Goal: Information Seeking & Learning: Learn about a topic

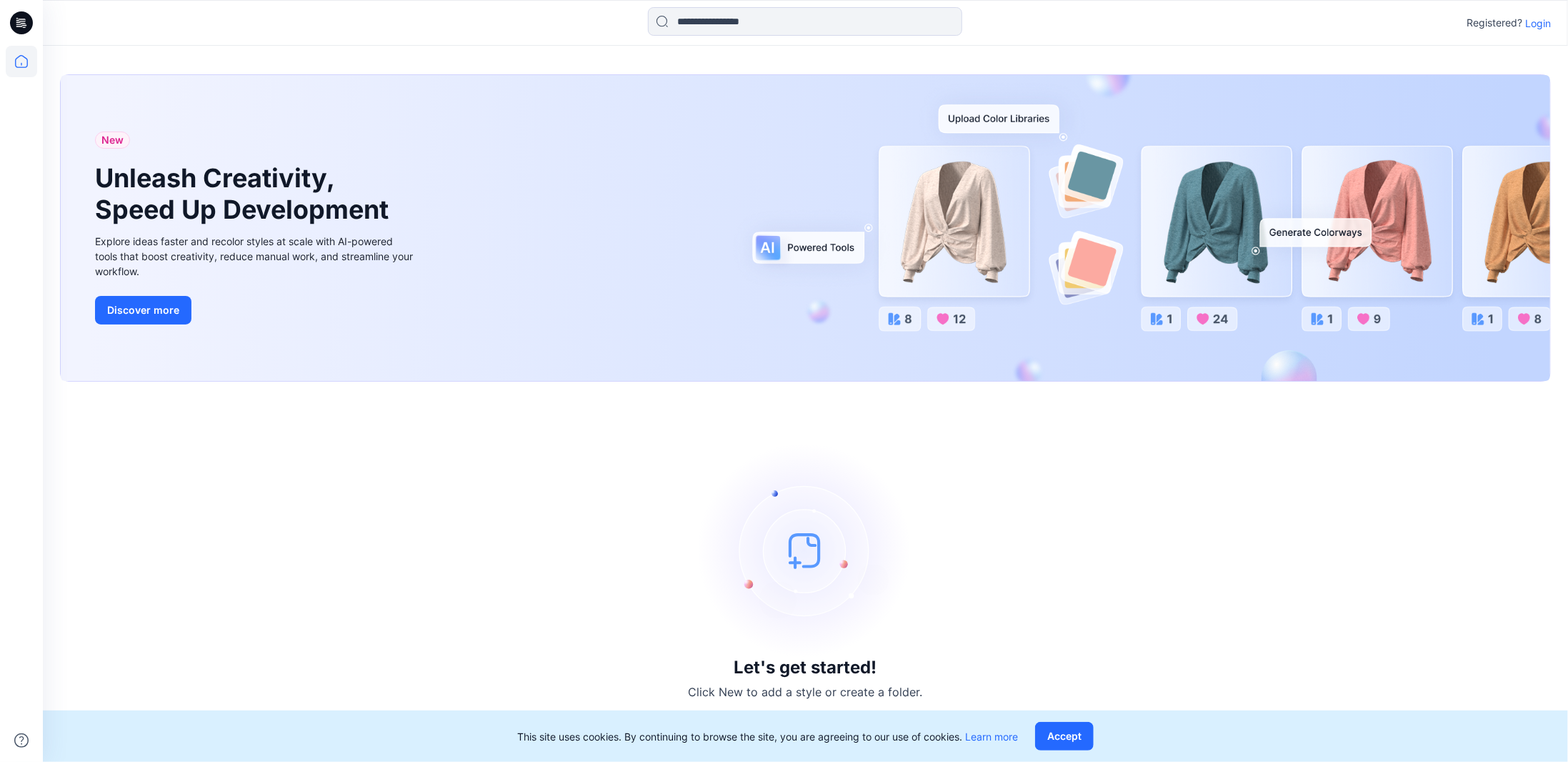
click at [1538, 19] on p "Login" at bounding box center [1538, 23] width 26 height 15
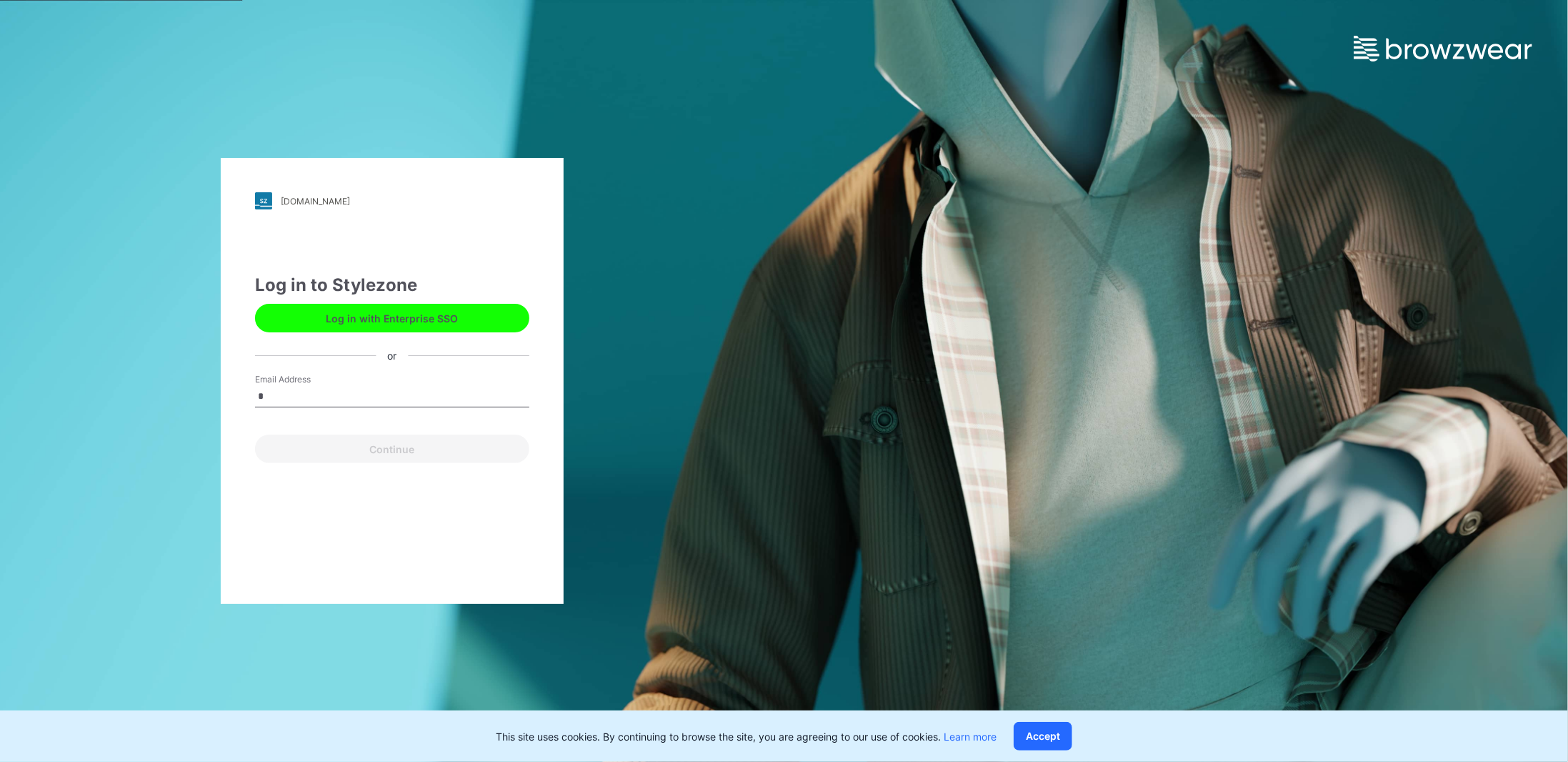
type input "**********"
click at [360, 444] on button "Continue" at bounding box center [392, 449] width 275 height 29
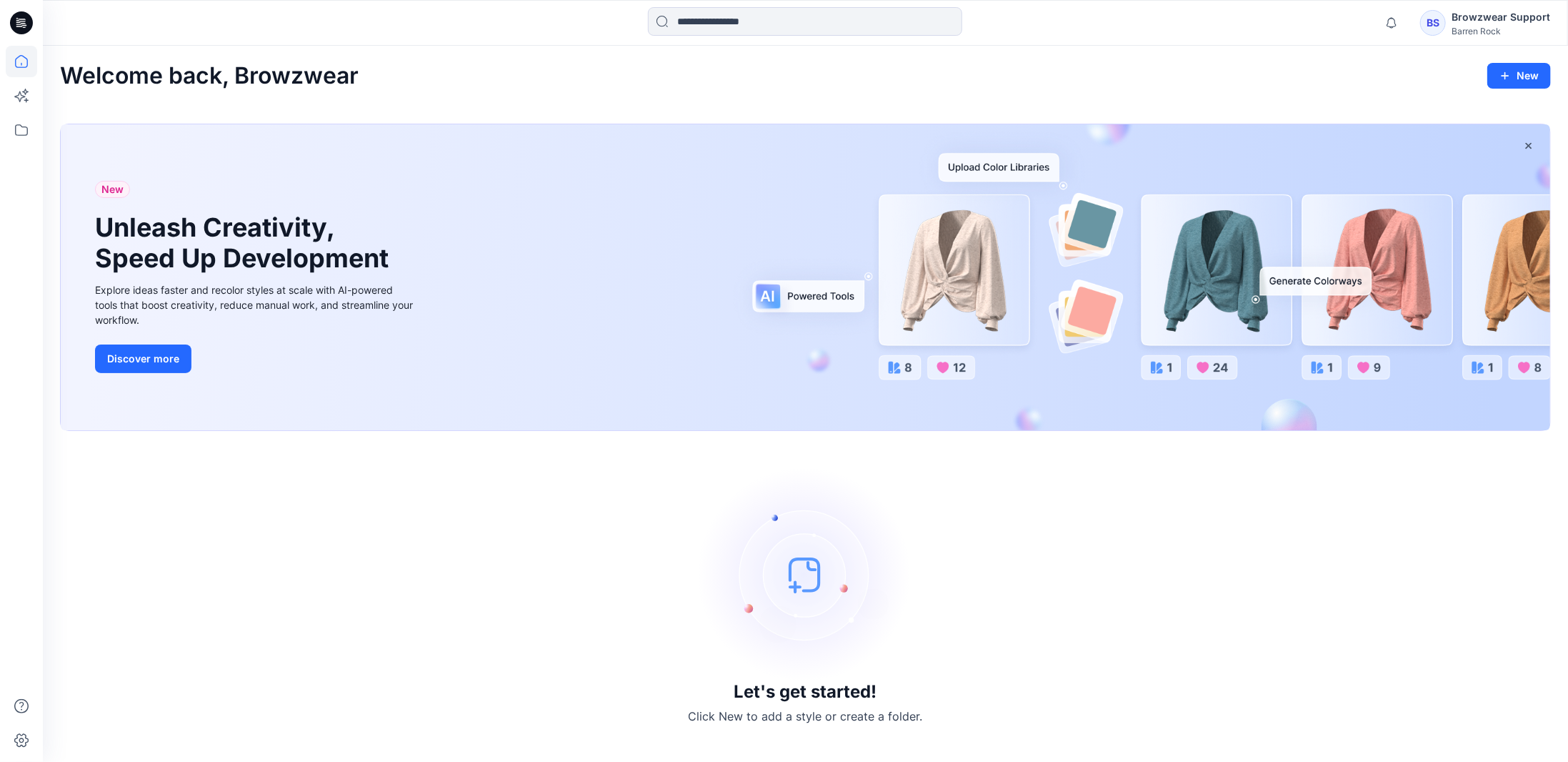
click at [1442, 29] on div "BS" at bounding box center [1433, 23] width 26 height 26
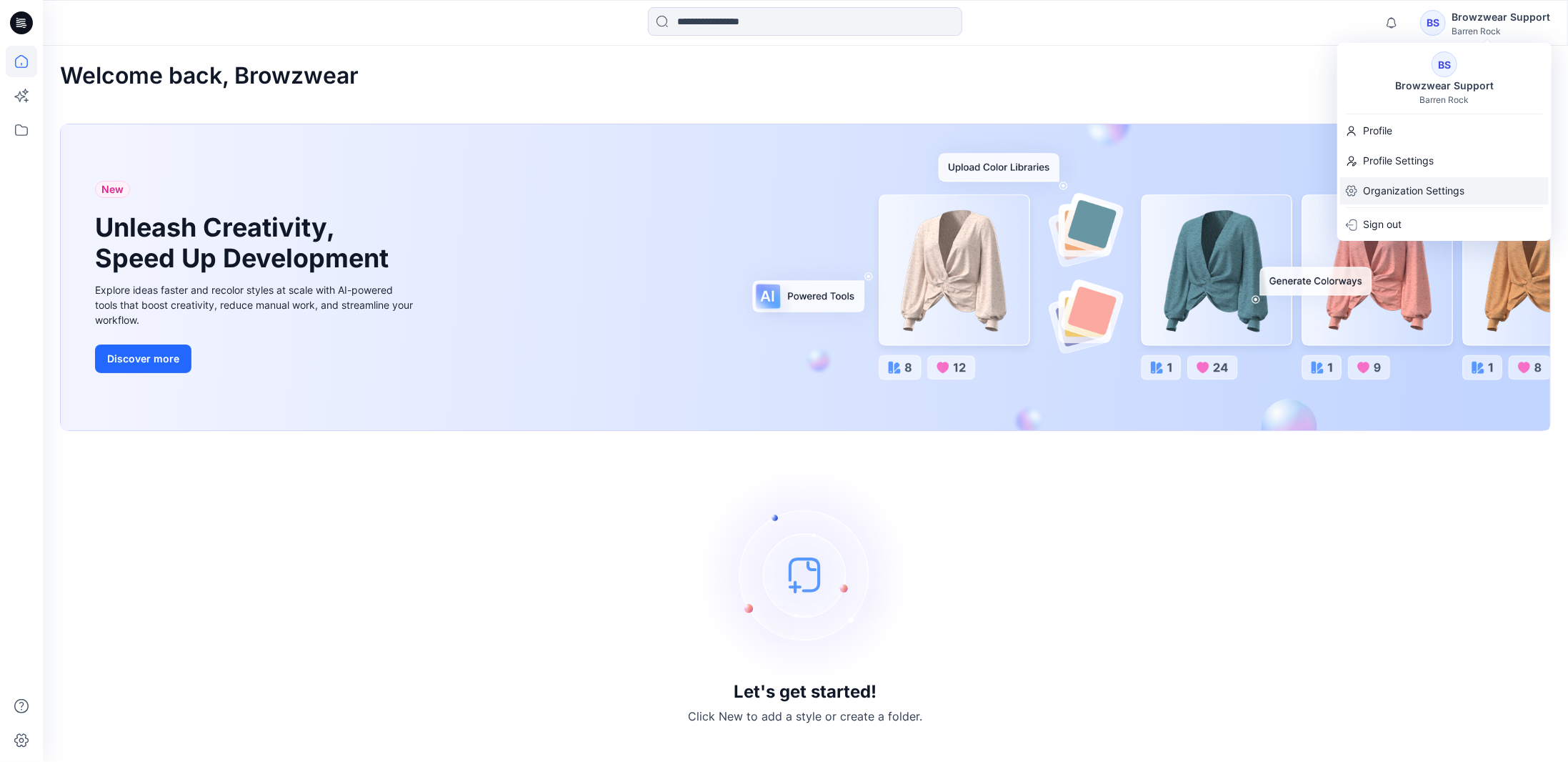
click at [1419, 179] on p "Organization Settings" at bounding box center [1413, 191] width 101 height 27
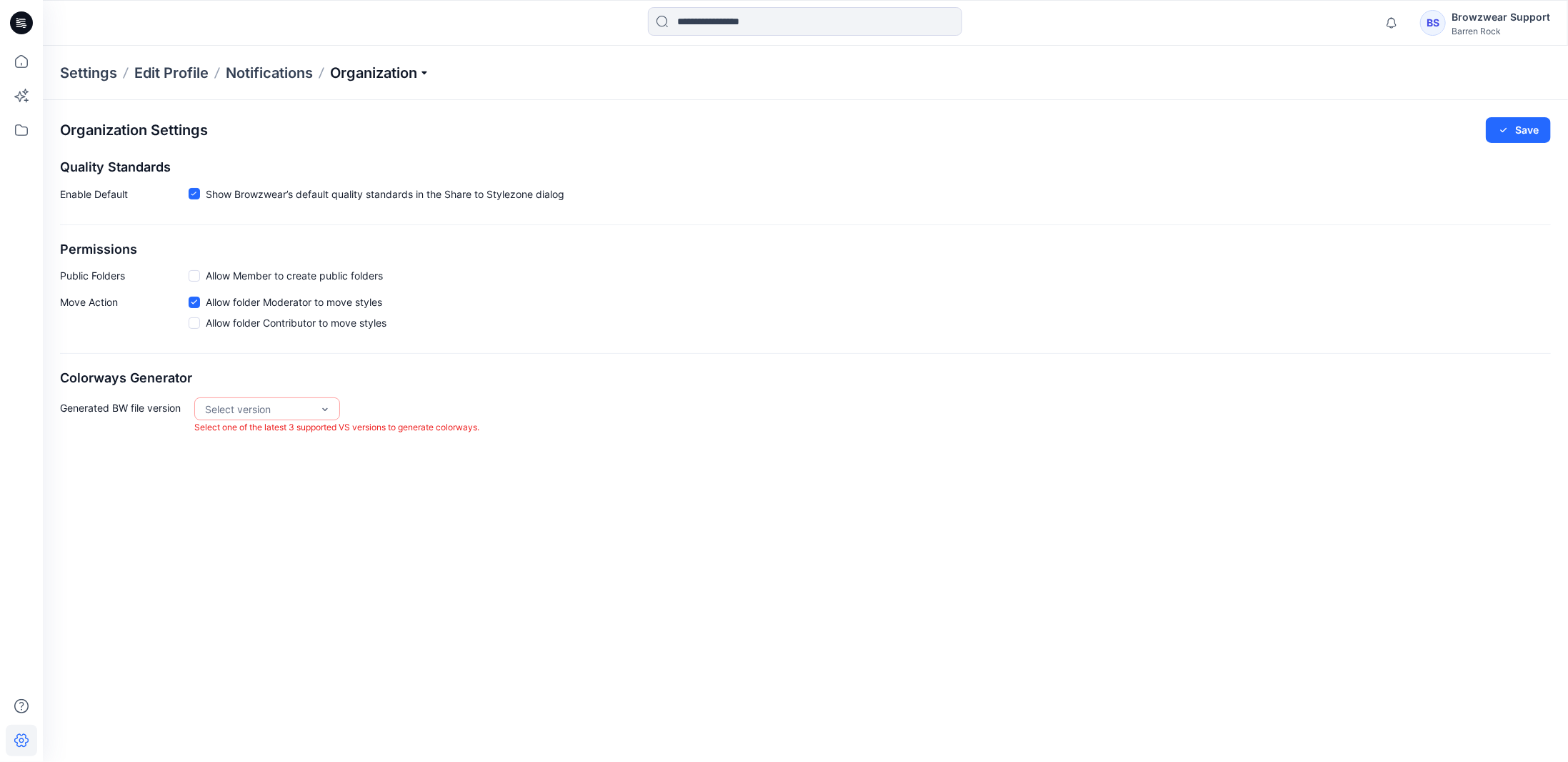
click at [382, 78] on p "Organization" at bounding box center [380, 72] width 100 height 20
click at [649, 345] on div "Organization Settings Save Quality Standards Enable Default Show Browzwear’s de…" at bounding box center [805, 276] width 1525 height 352
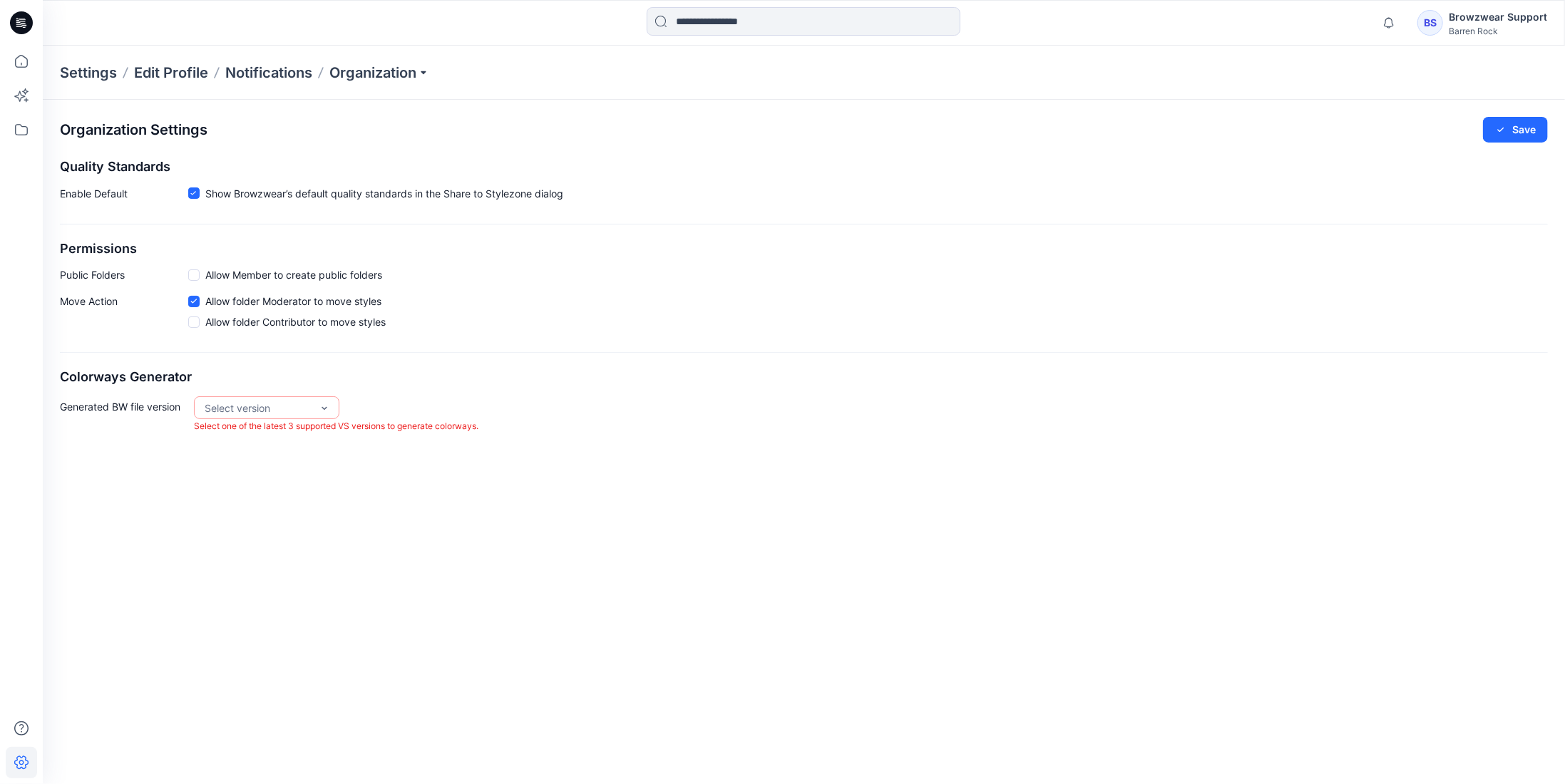
click at [20, 26] on icon at bounding box center [20, 26] width 7 height 1
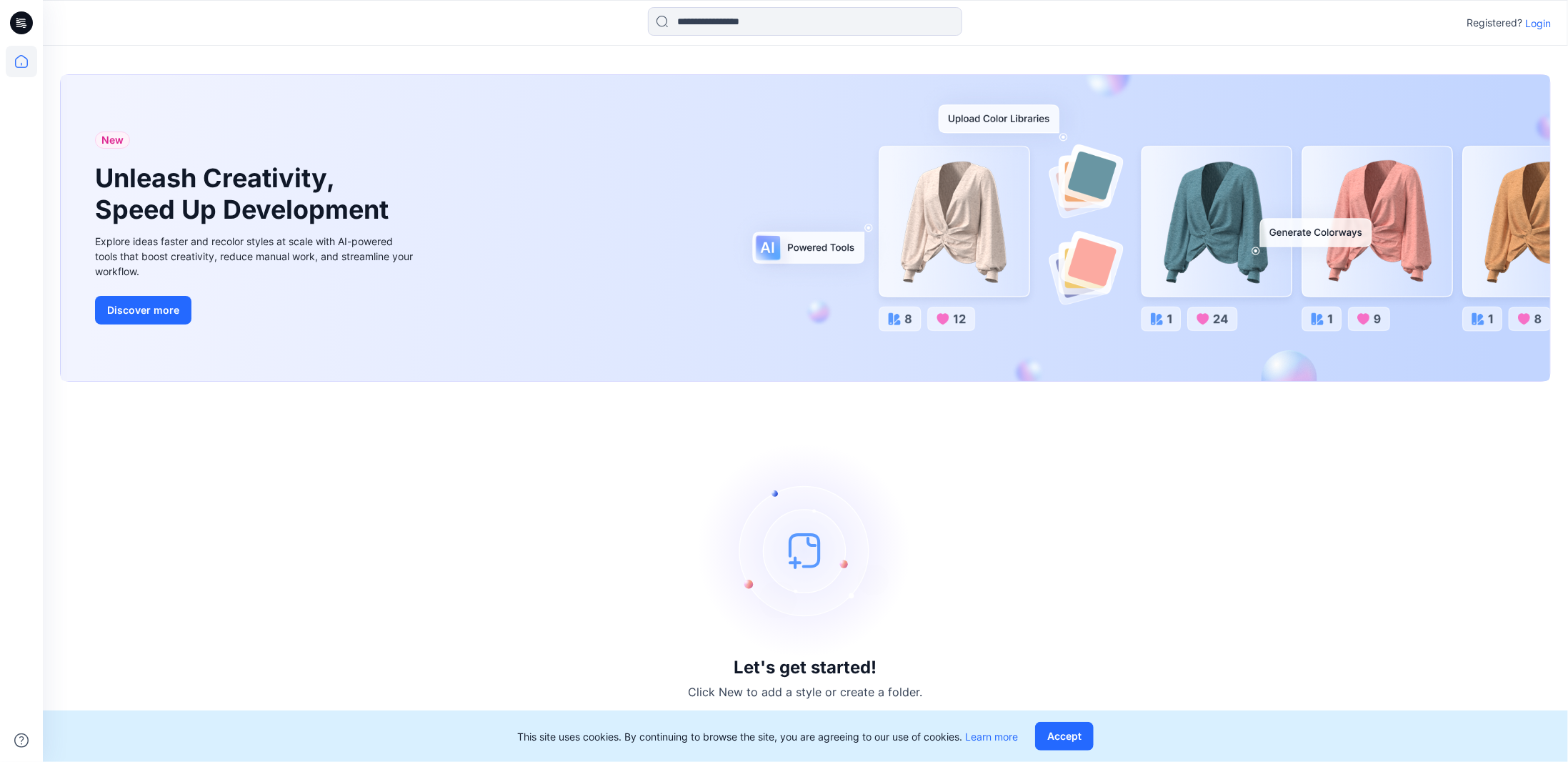
click at [1535, 23] on p "Login" at bounding box center [1538, 23] width 26 height 15
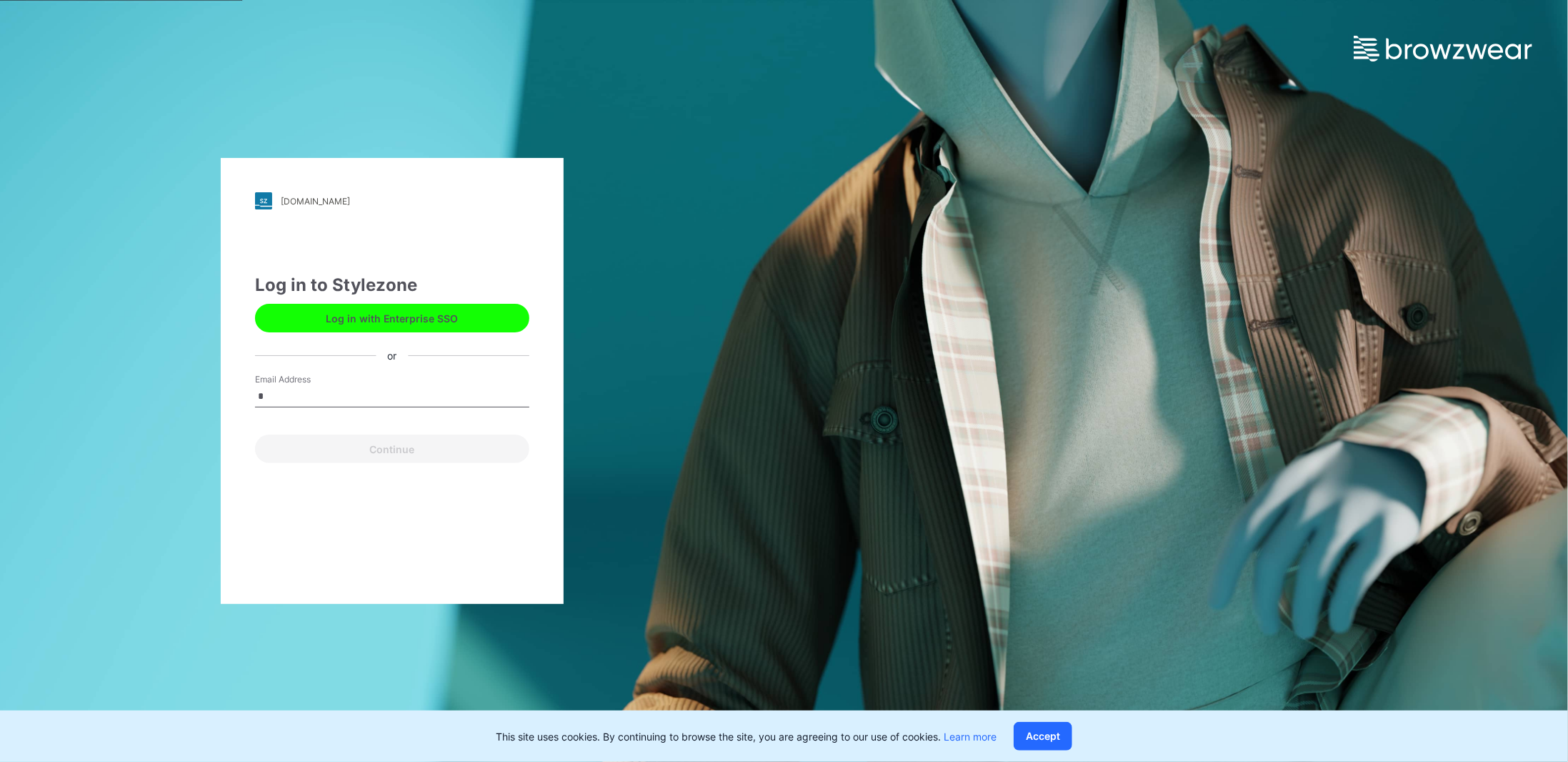
type input "**********"
click at [395, 452] on button "Continue" at bounding box center [392, 449] width 275 height 29
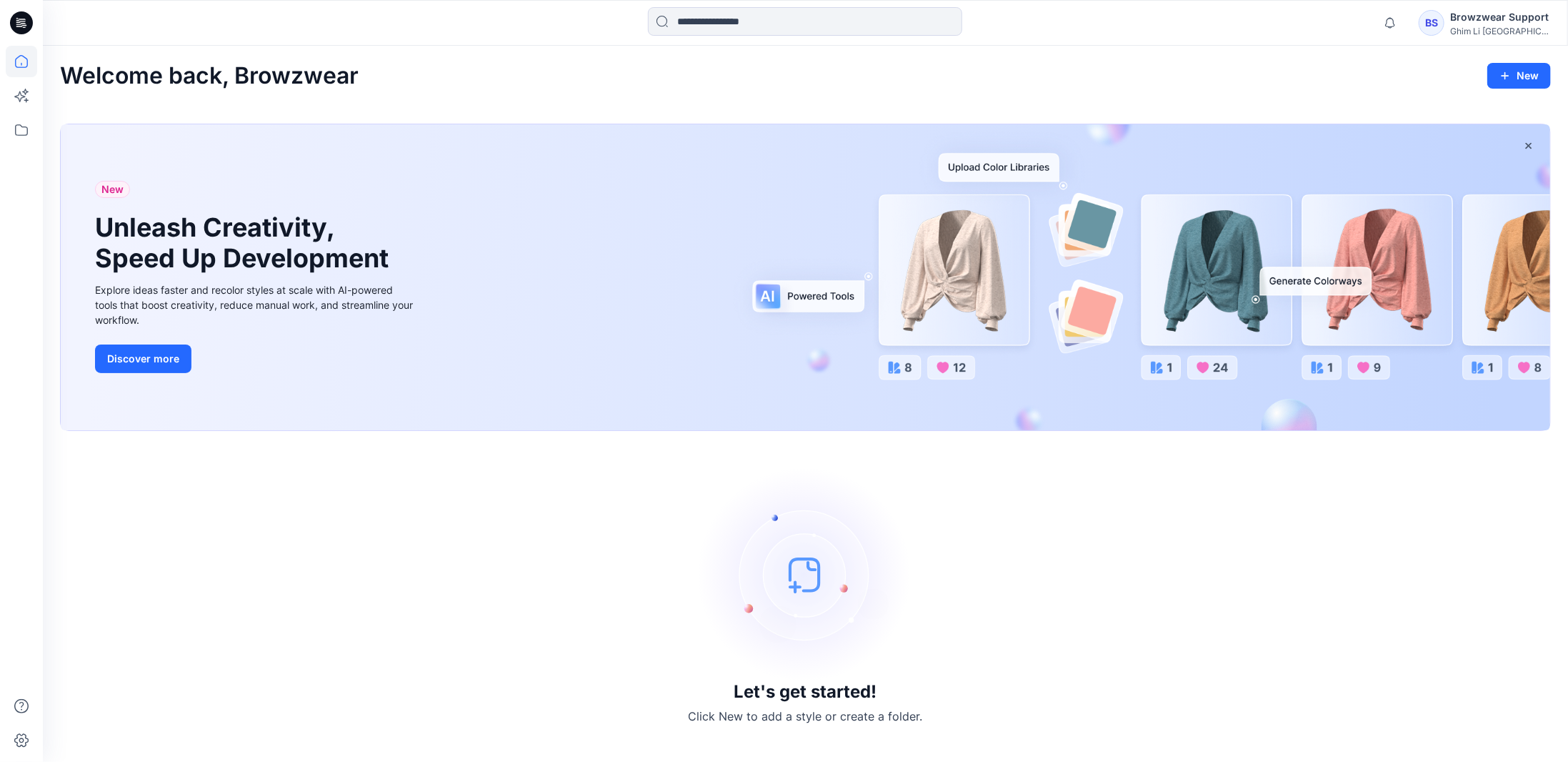
click at [1435, 28] on div "BS" at bounding box center [1431, 23] width 26 height 26
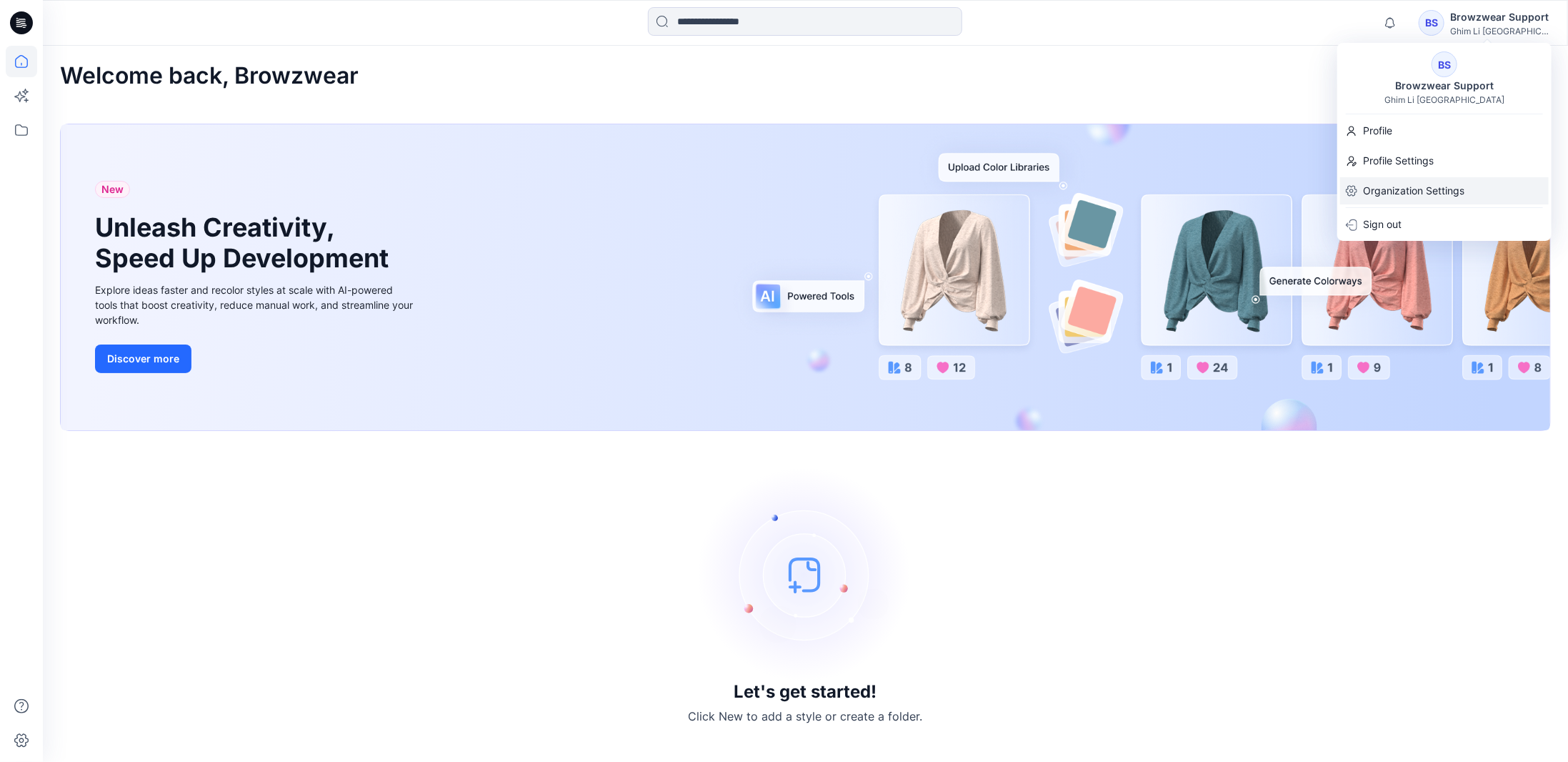
click at [1410, 186] on p "Organization Settings" at bounding box center [1413, 191] width 101 height 27
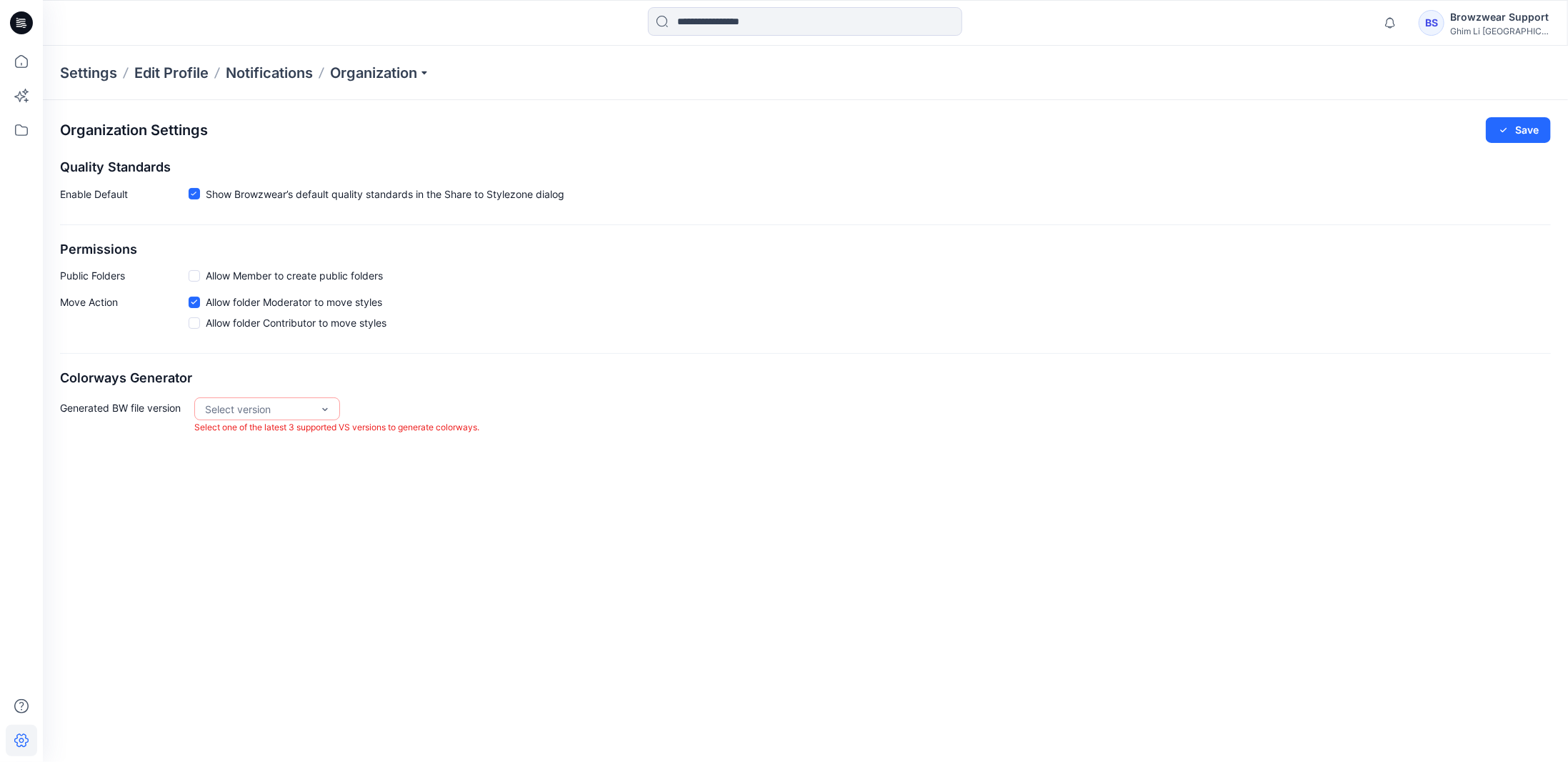
click at [26, 25] on icon at bounding box center [23, 25] width 5 height 1
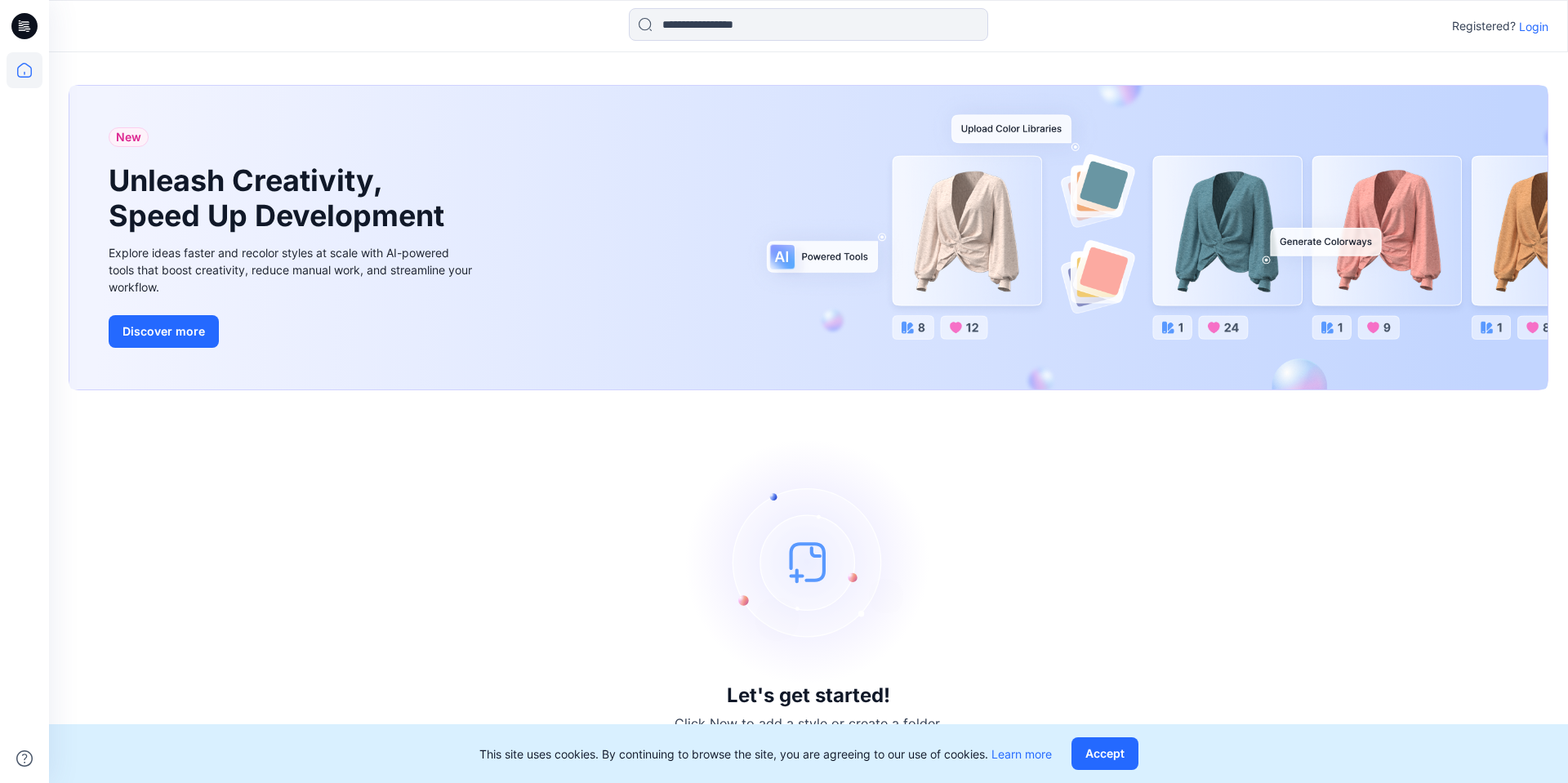
drag, startPoint x: 1529, startPoint y: 29, endPoint x: 1118, endPoint y: 35, distance: 411.0
click at [1529, 29] on p "Login" at bounding box center [1534, 27] width 29 height 17
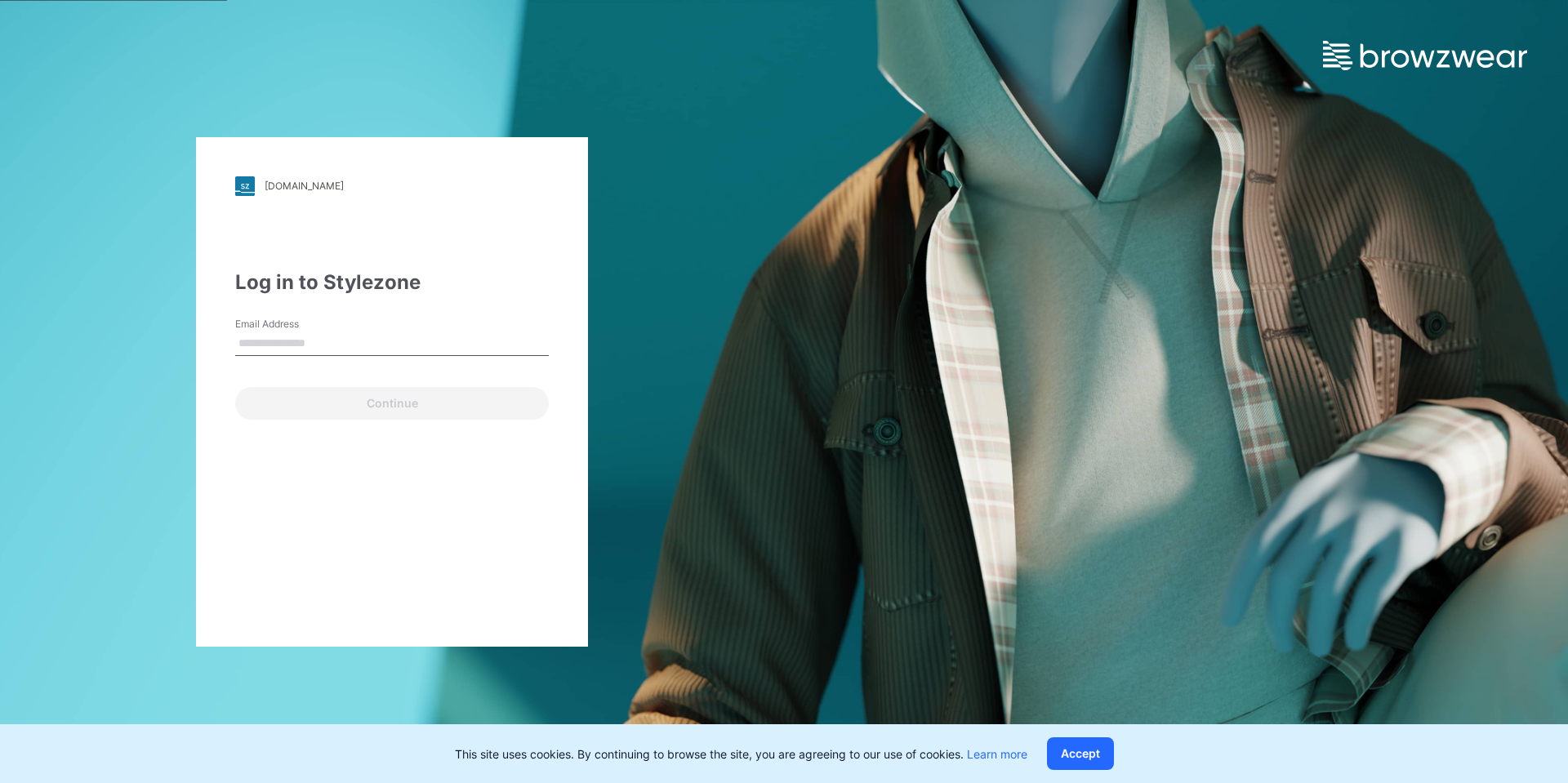
click at [292, 342] on input "Email Address" at bounding box center [392, 344] width 314 height 24
type input "**********"
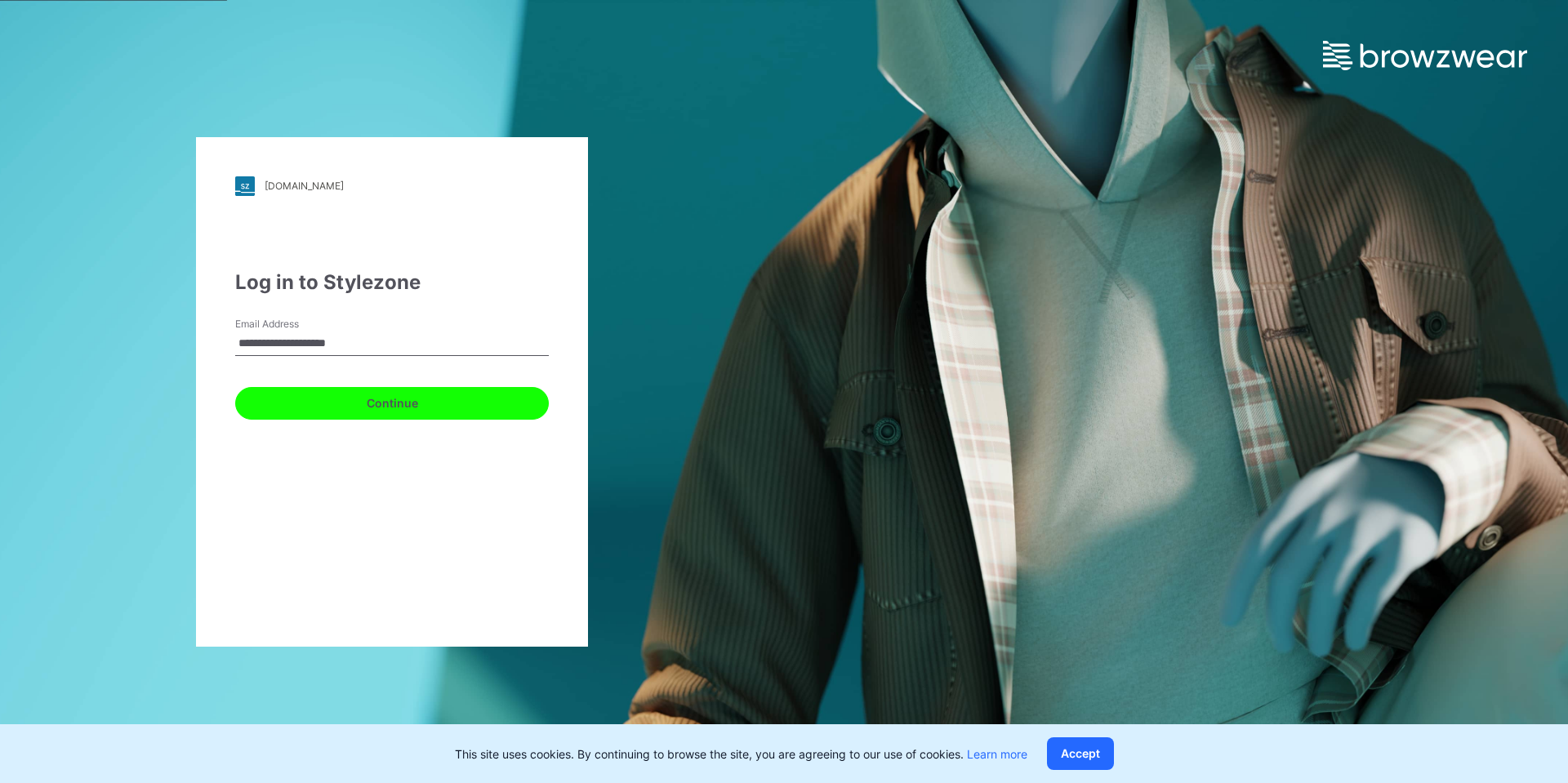
click at [342, 398] on button "Continue" at bounding box center [392, 404] width 314 height 33
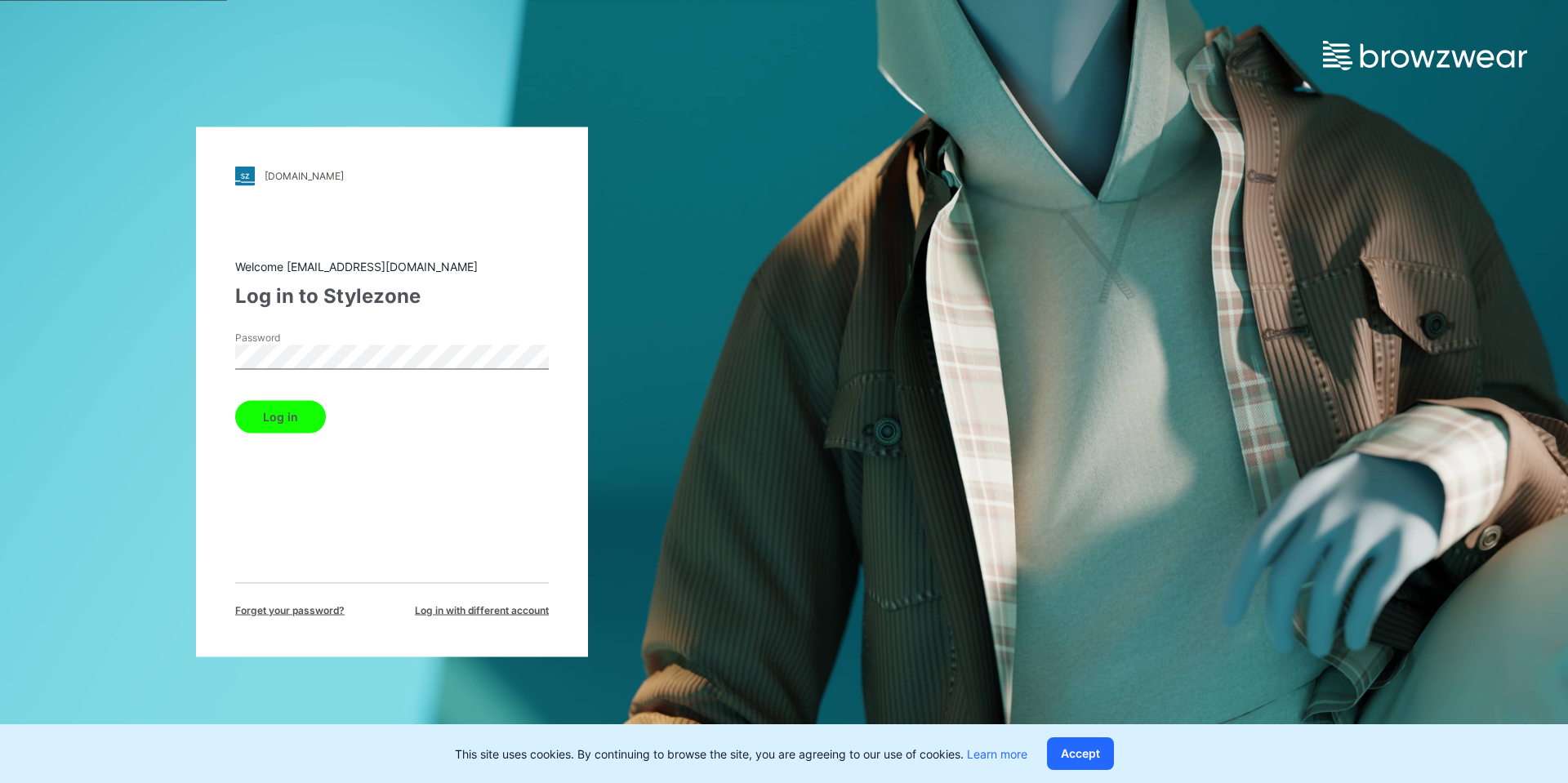
click at [289, 410] on button "Log in" at bounding box center [280, 417] width 91 height 33
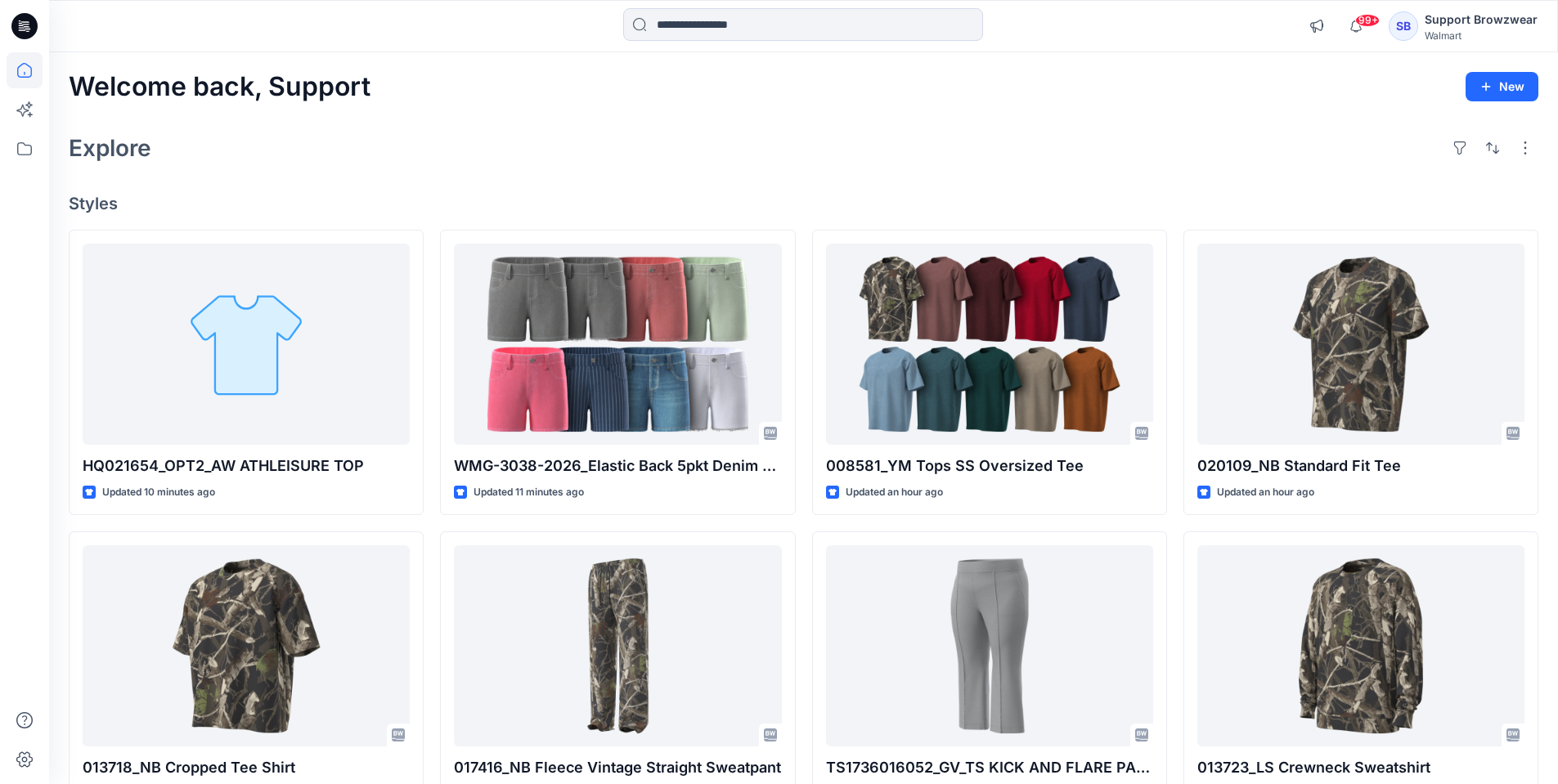
click at [1409, 31] on div "SB" at bounding box center [1403, 26] width 29 height 29
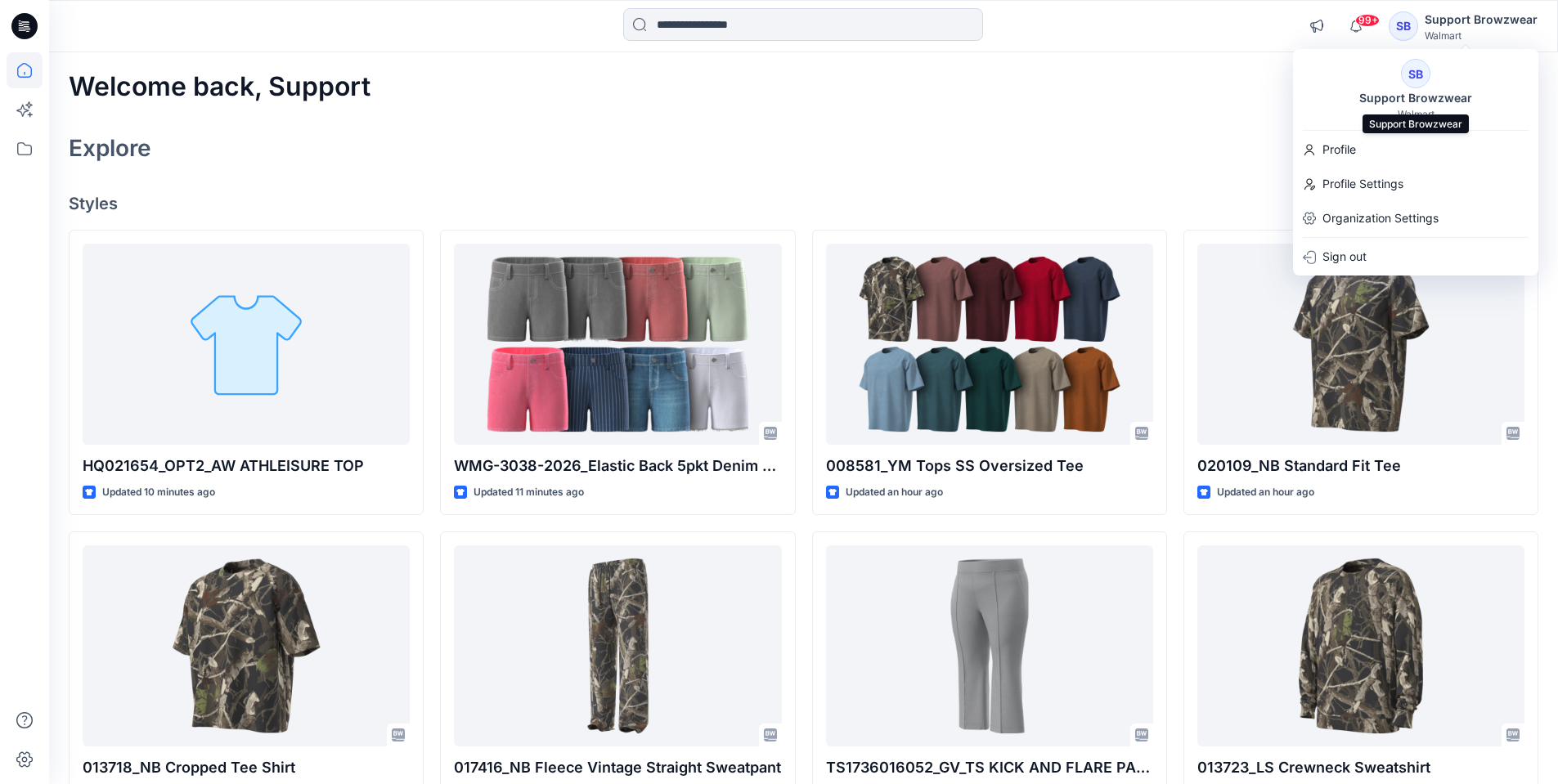
click at [1403, 88] on div "Support Browzwear" at bounding box center [1416, 98] width 132 height 20
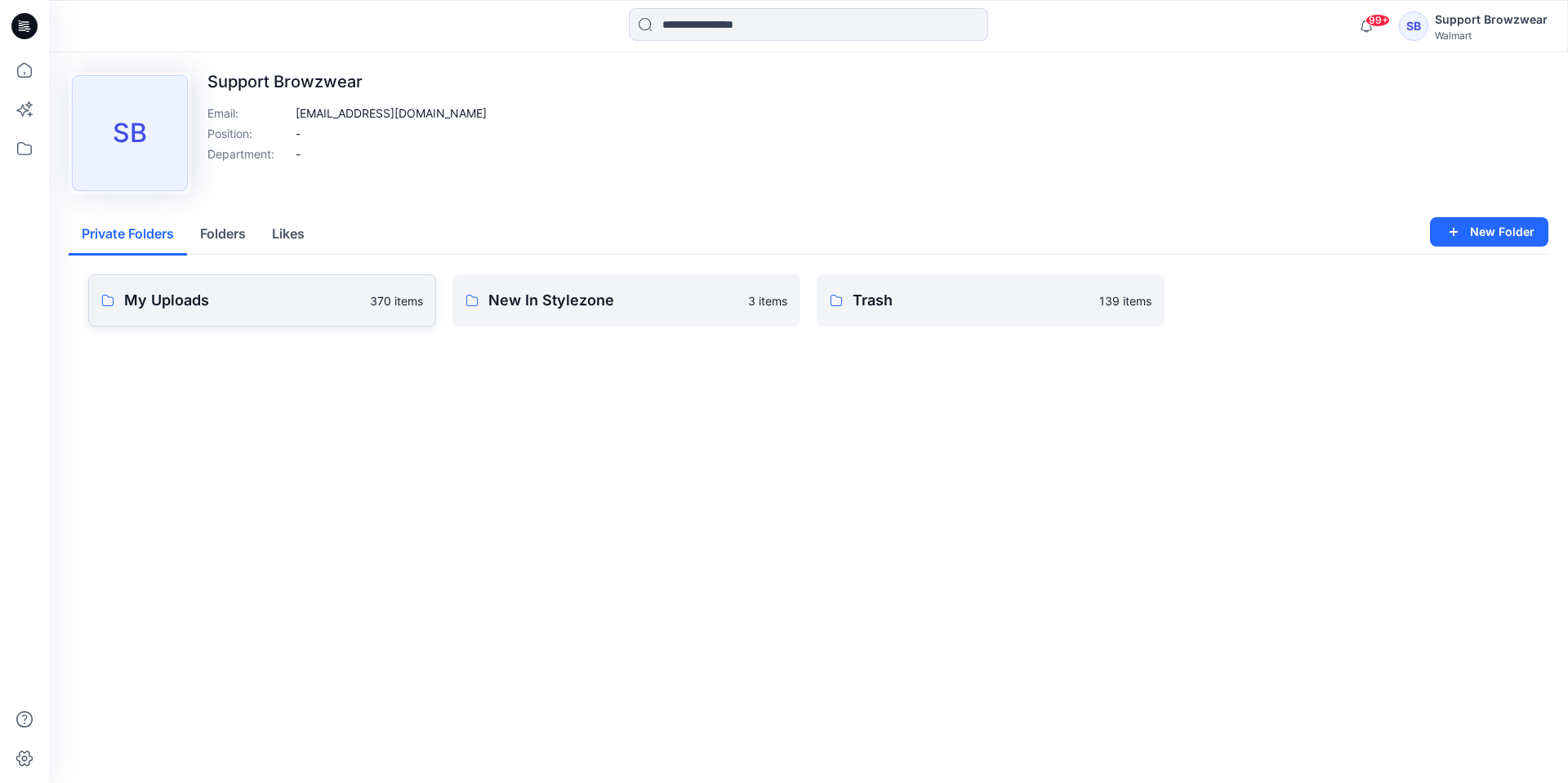
click at [236, 304] on p "My Uploads" at bounding box center [242, 300] width 236 height 23
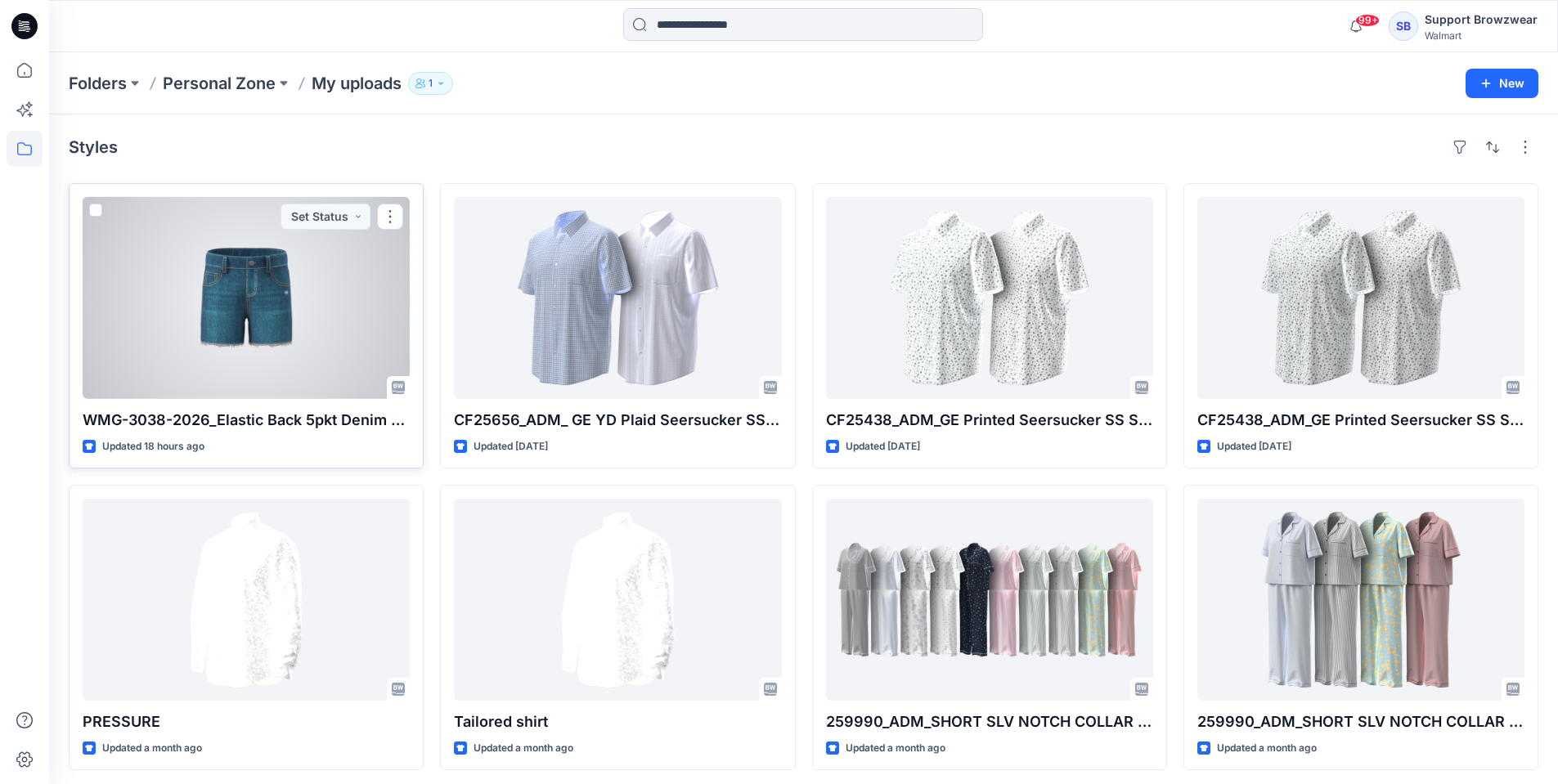
click at [161, 328] on div at bounding box center [246, 298] width 327 height 202
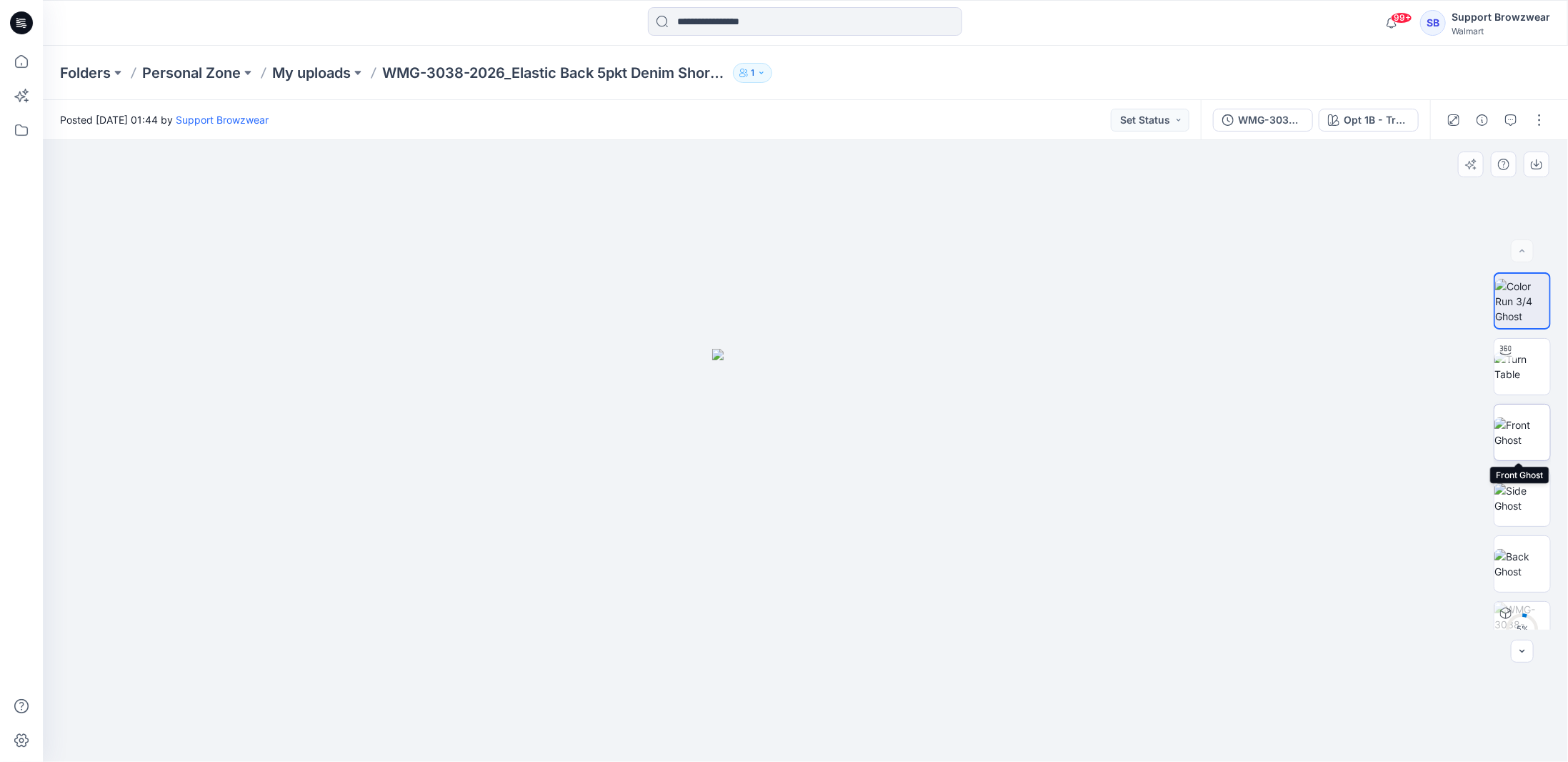
click at [1370, 438] on img at bounding box center [1522, 432] width 56 height 30
click at [1370, 312] on img at bounding box center [1522, 301] width 56 height 45
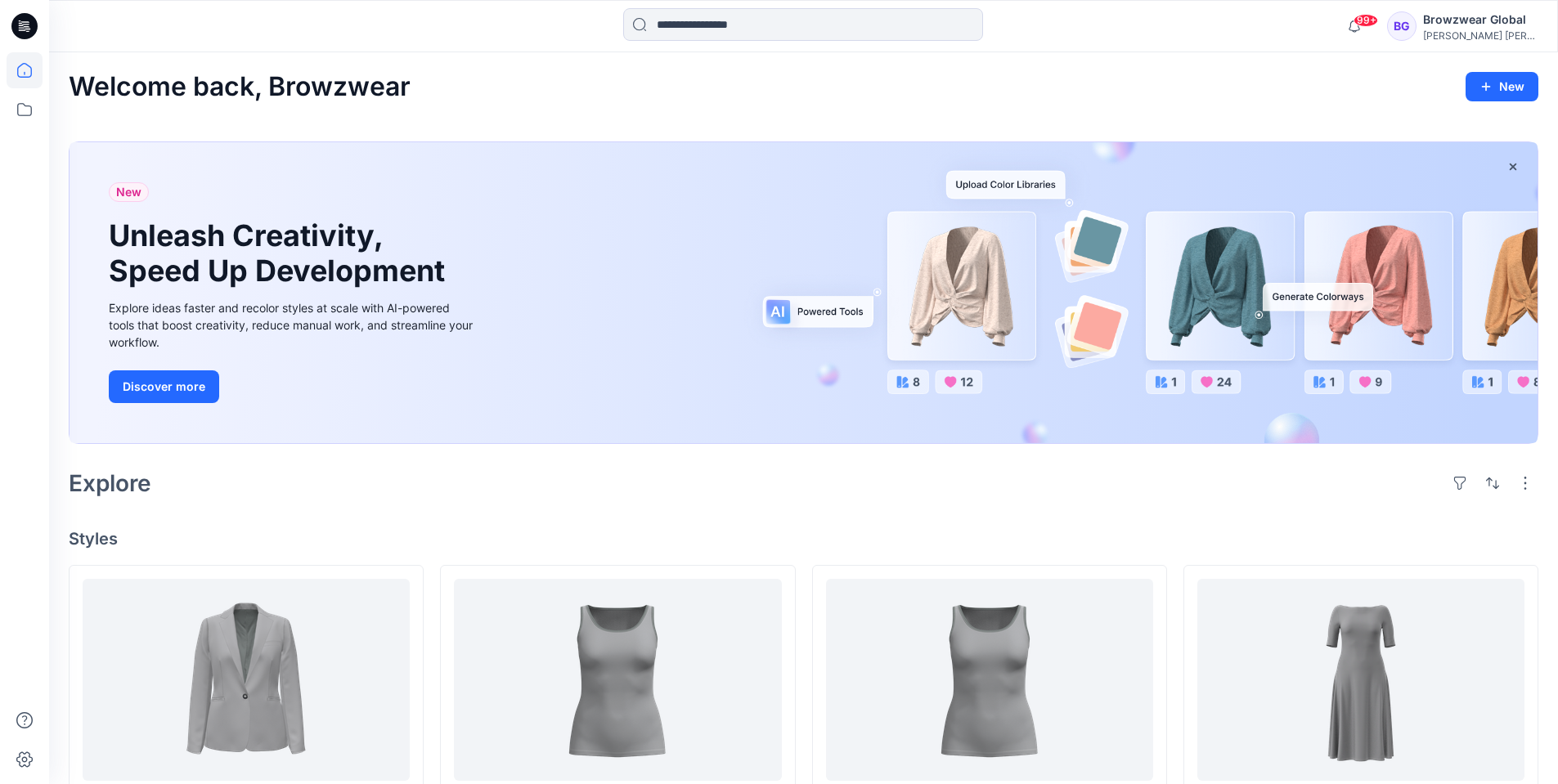
scroll to position [327, 0]
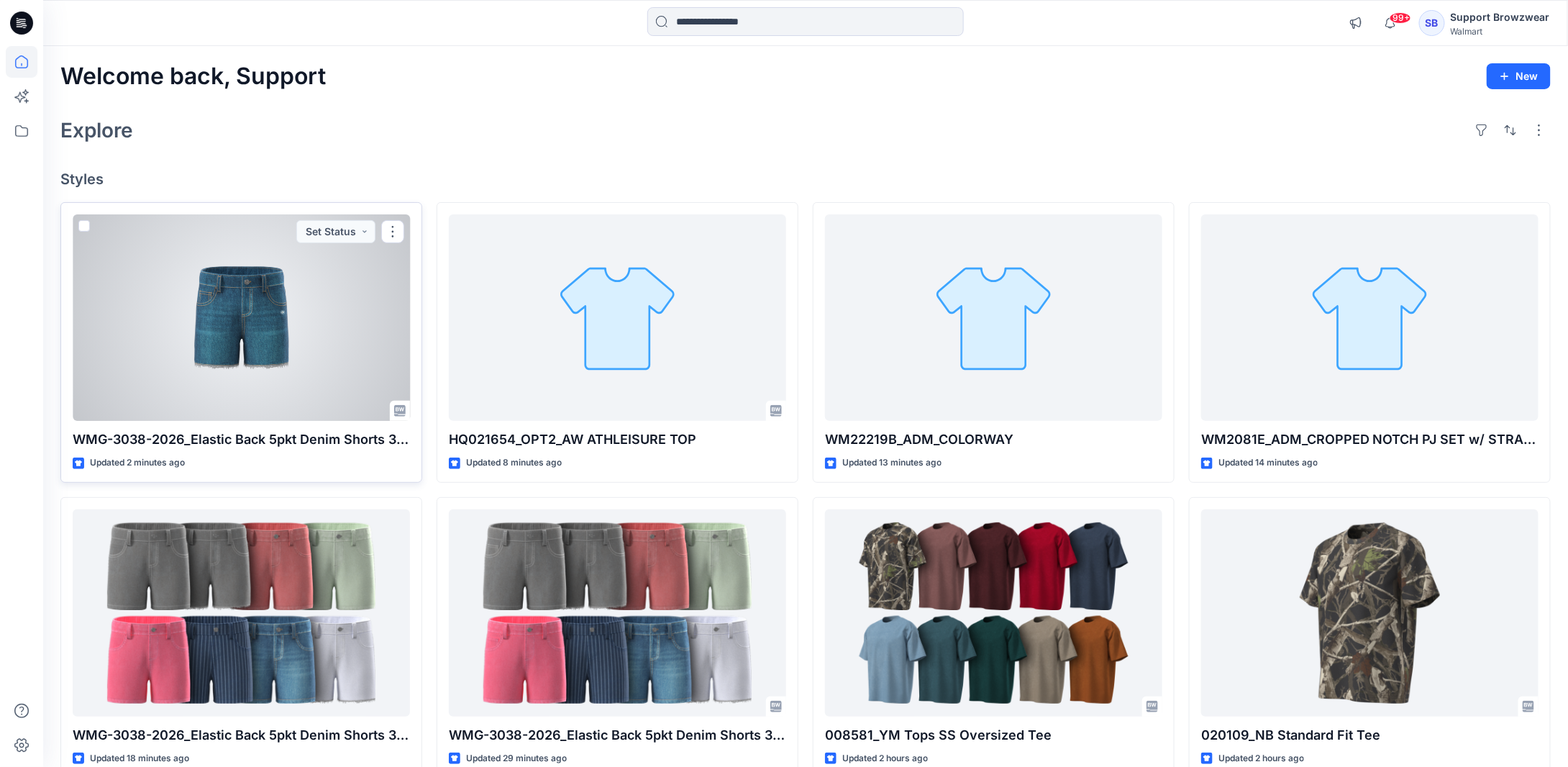
click at [284, 332] on div at bounding box center [241, 317] width 337 height 207
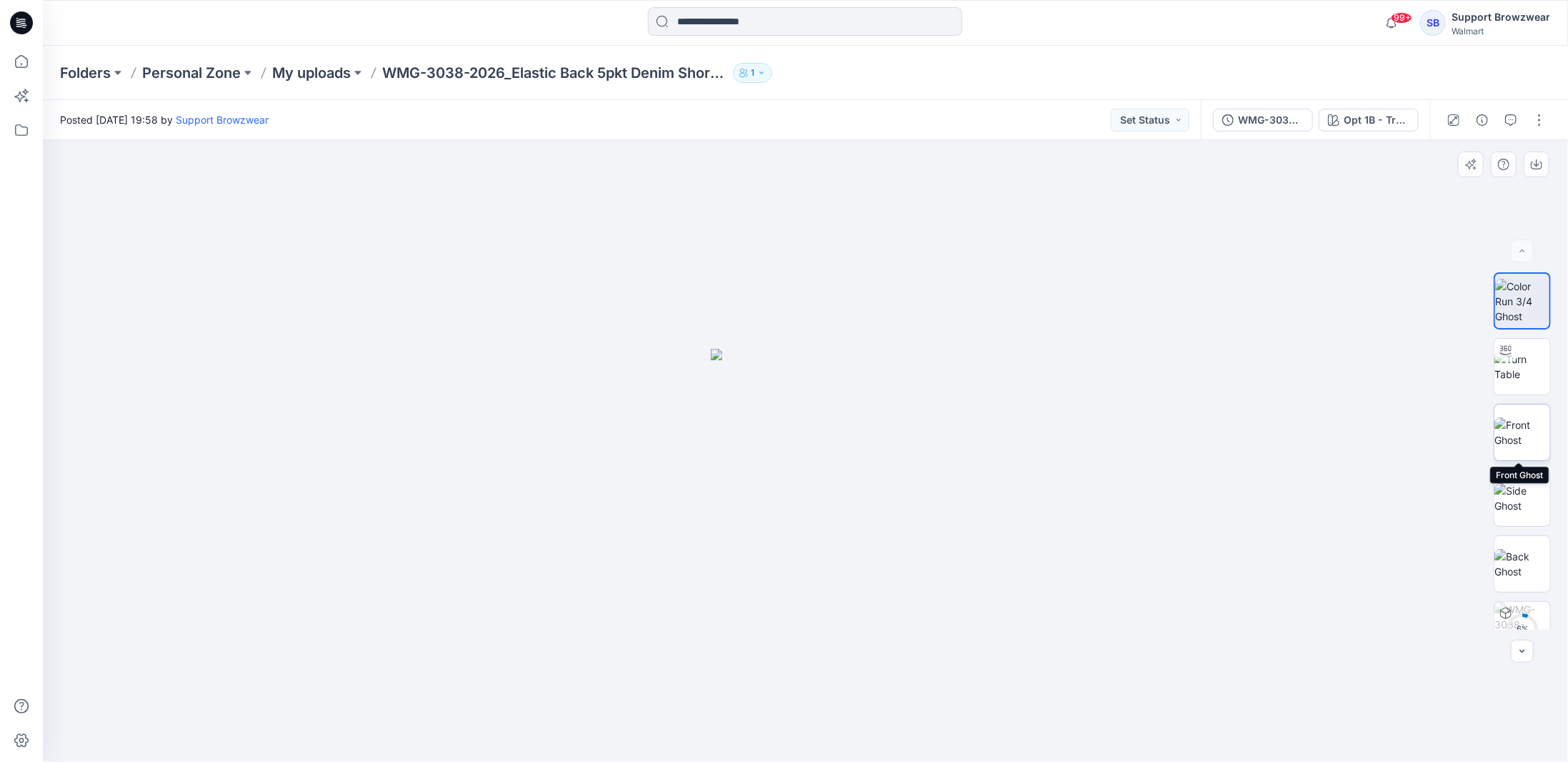
click at [1514, 435] on img at bounding box center [1522, 432] width 56 height 30
click at [26, 27] on icon at bounding box center [21, 23] width 23 height 23
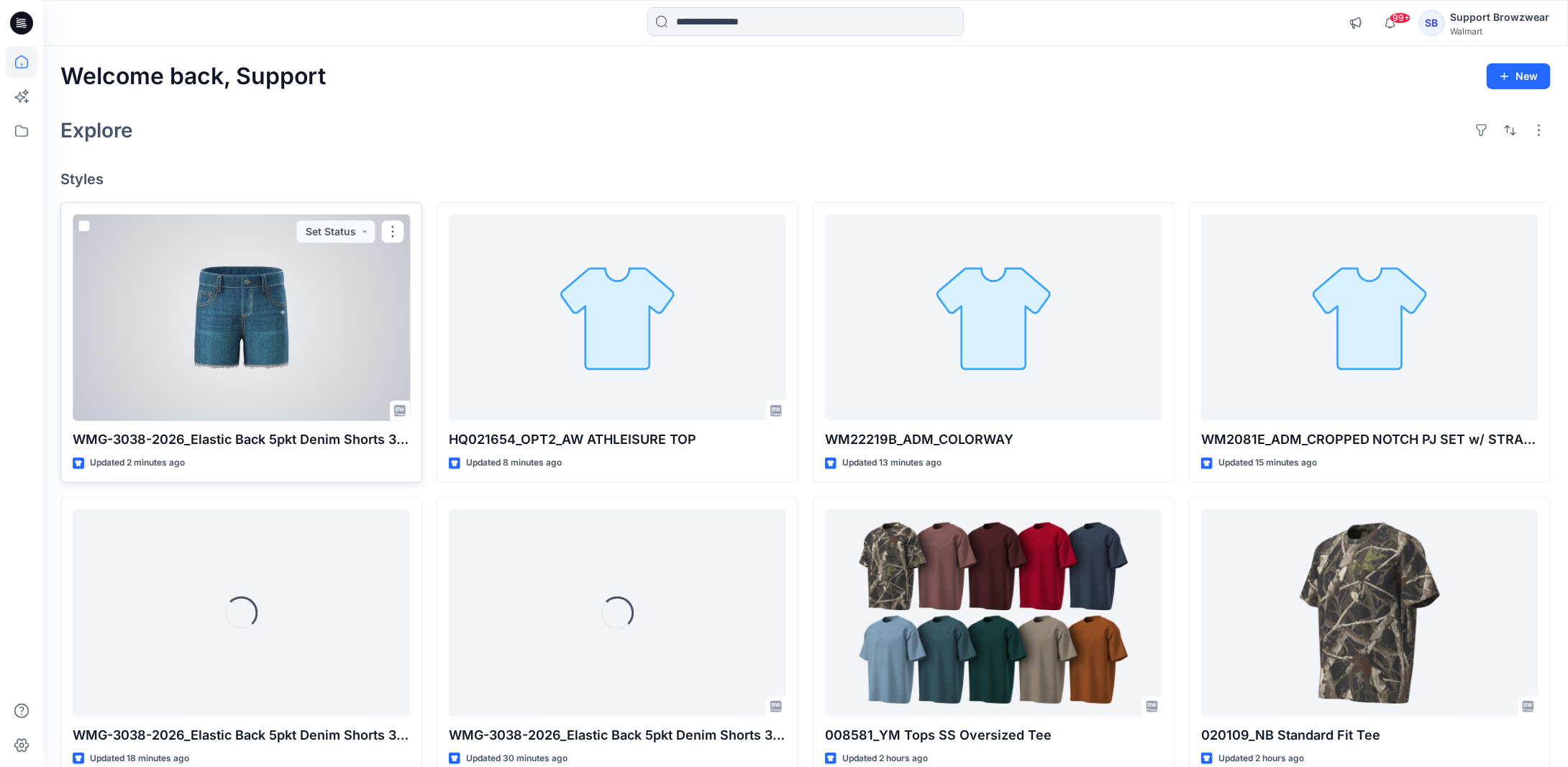
click at [297, 332] on div at bounding box center [241, 317] width 337 height 207
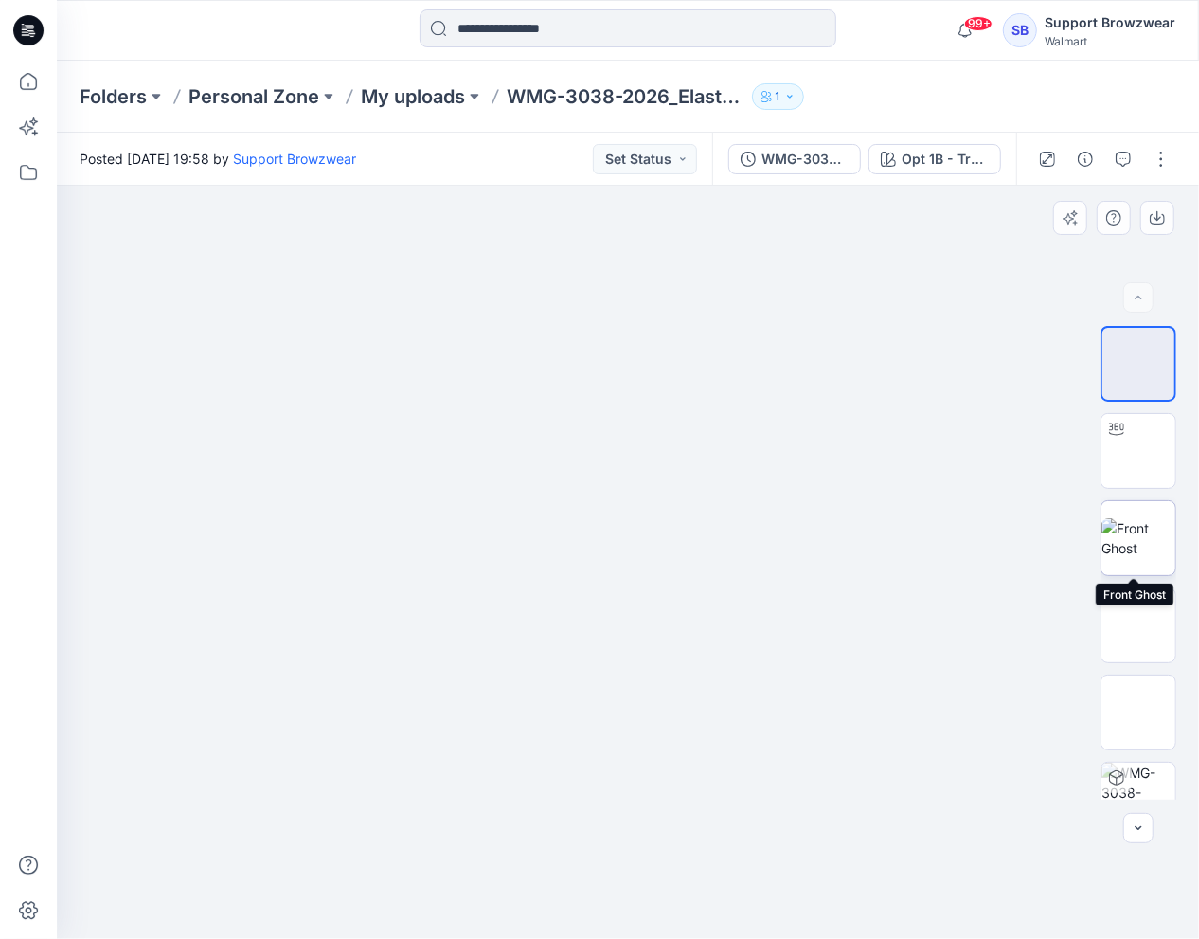
click at [1124, 546] on img at bounding box center [1138, 538] width 74 height 40
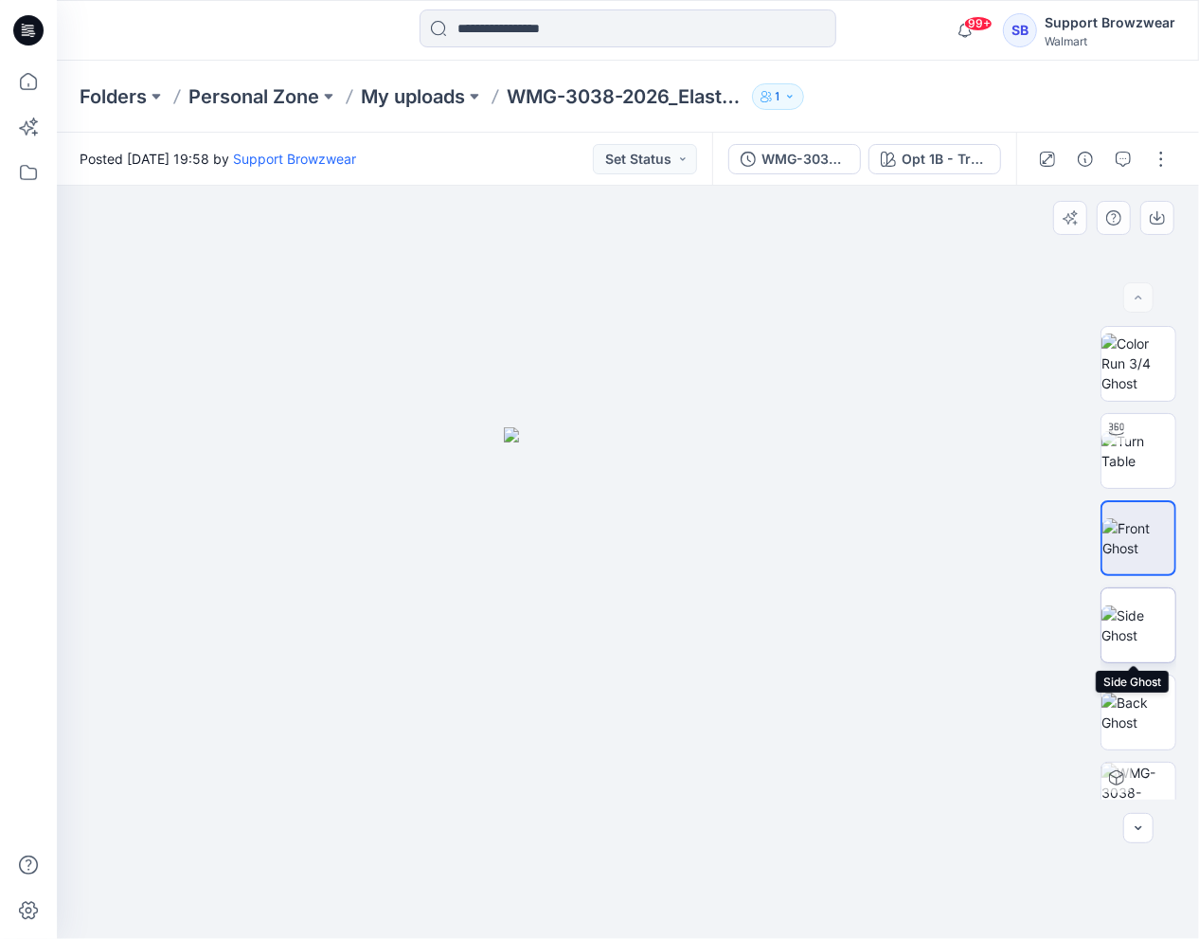
click at [1128, 609] on img at bounding box center [1138, 625] width 74 height 40
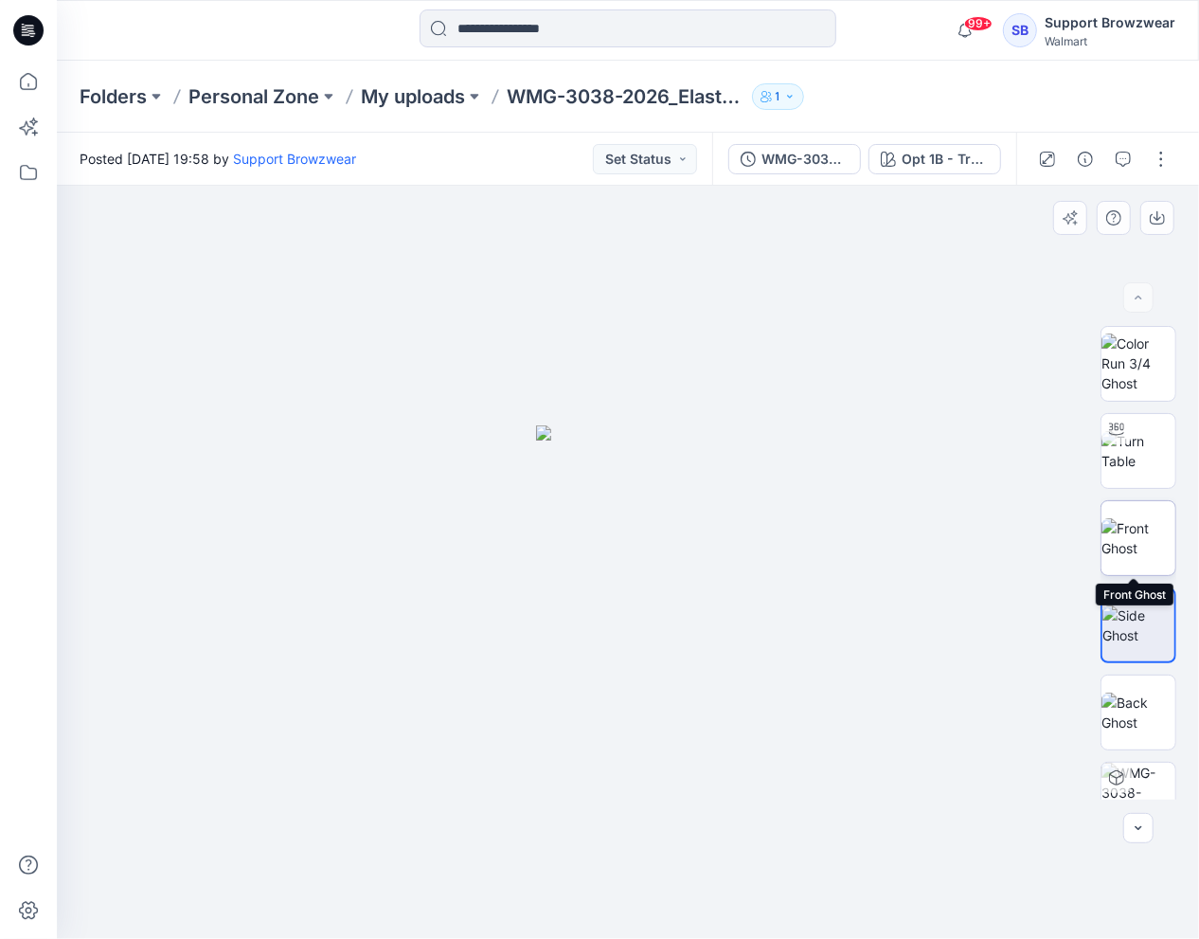
click at [1122, 518] on img at bounding box center [1138, 538] width 74 height 40
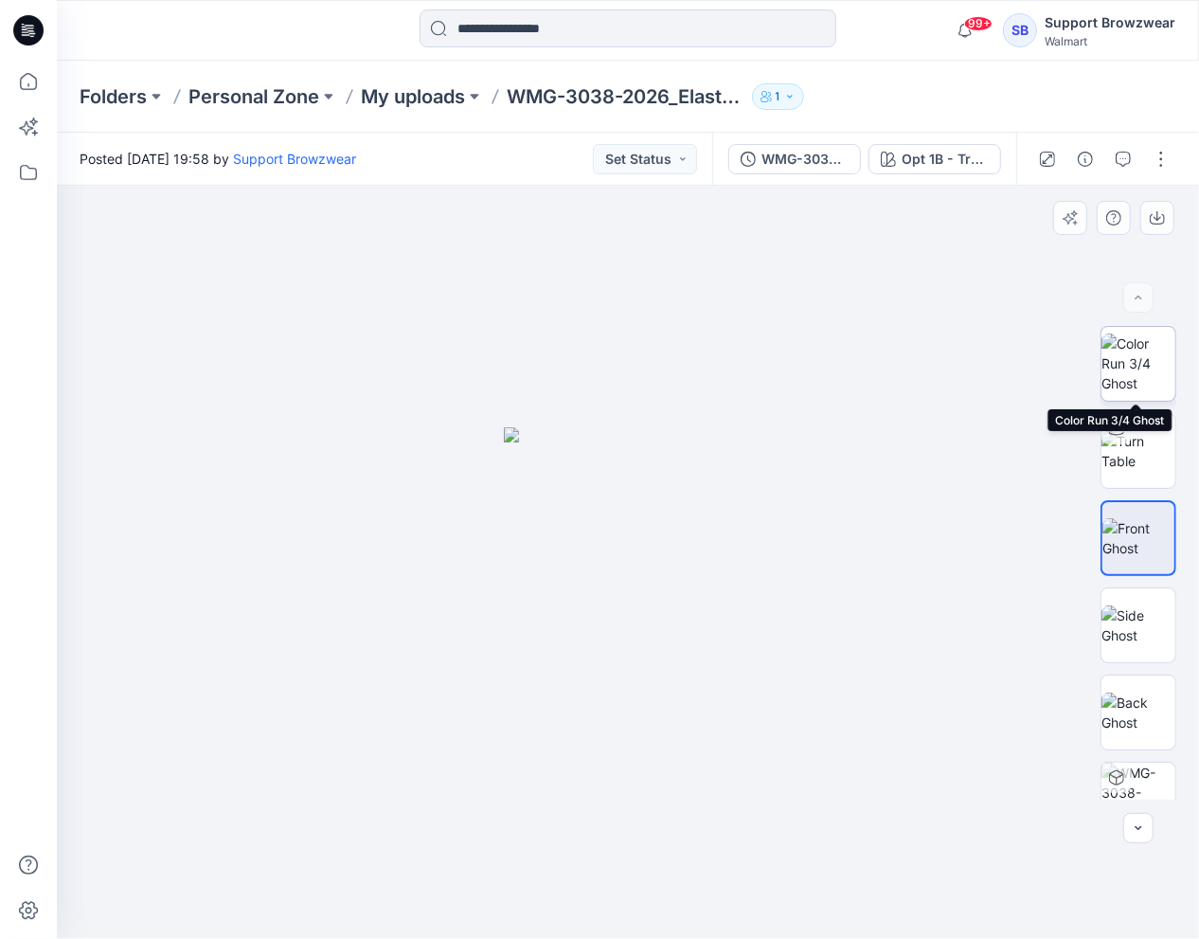
click at [1145, 357] on img at bounding box center [1138, 363] width 74 height 60
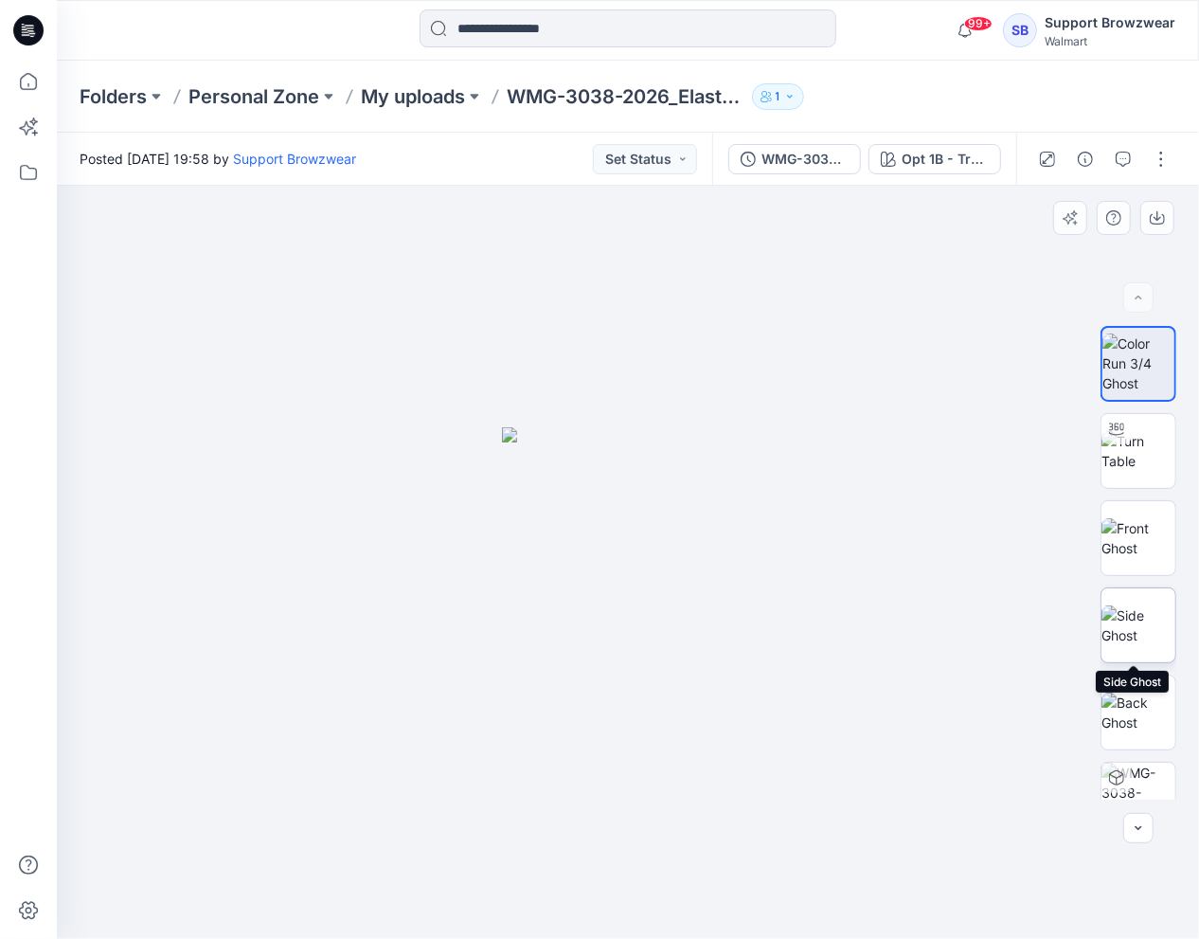
click at [1137, 614] on img at bounding box center [1138, 625] width 74 height 40
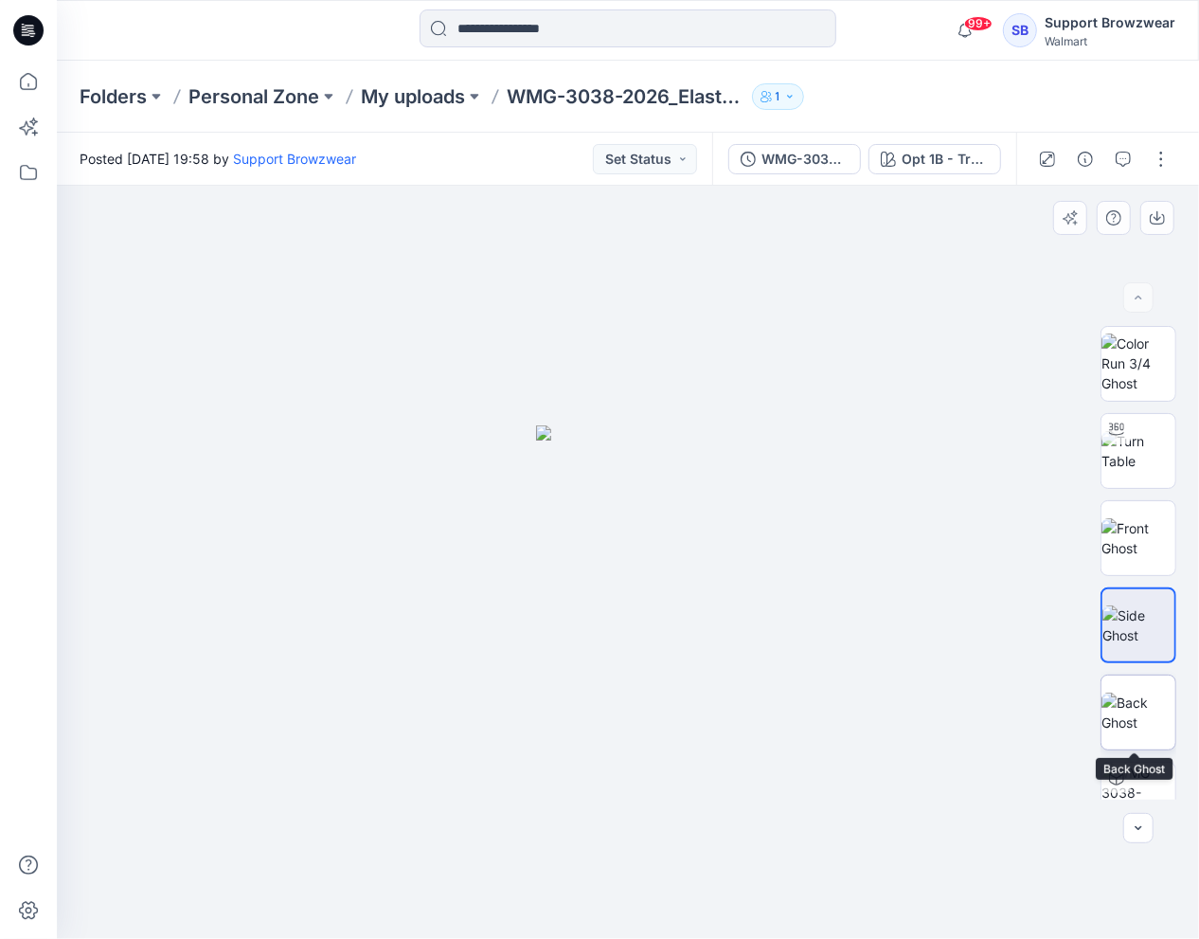
click at [1123, 698] on img at bounding box center [1138, 712] width 74 height 40
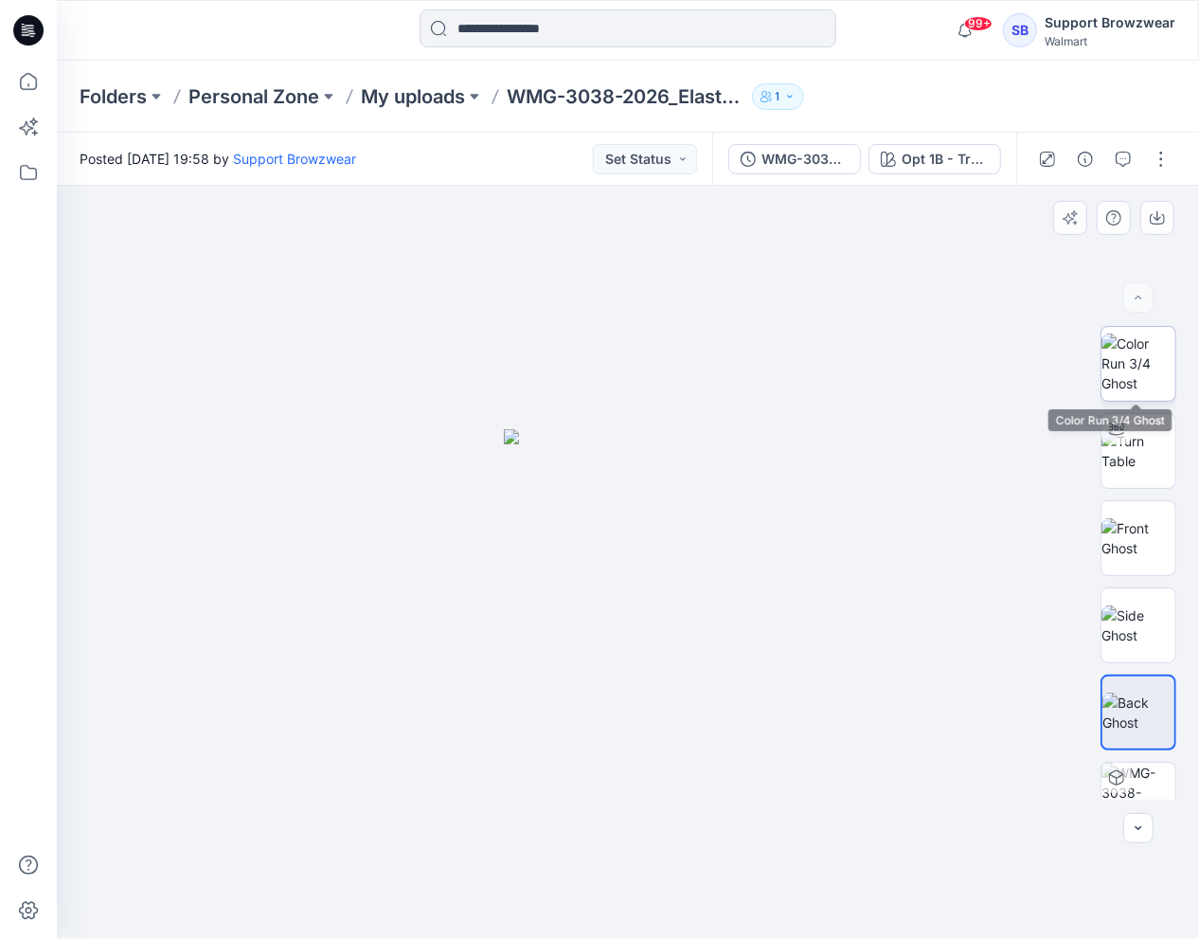
click at [1140, 375] on img at bounding box center [1138, 363] width 74 height 60
